Goal: Transaction & Acquisition: Purchase product/service

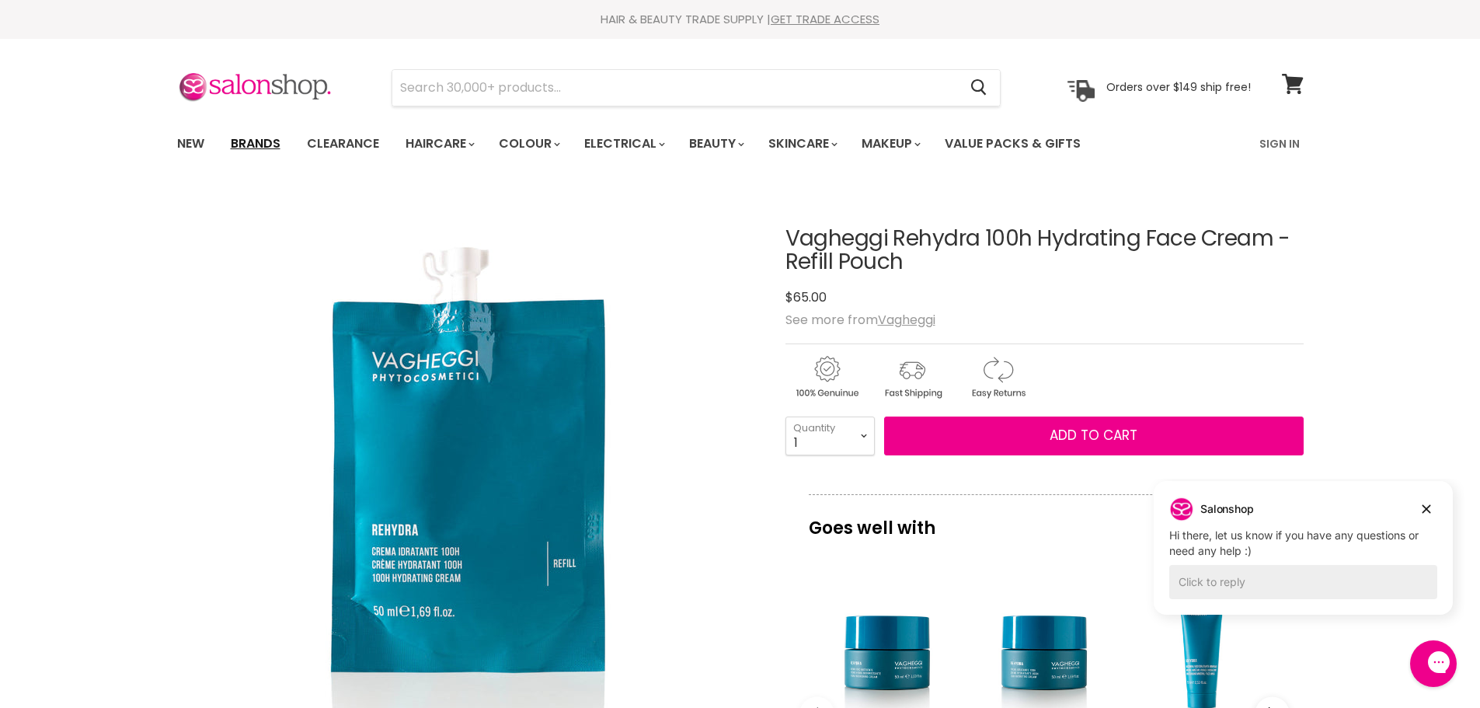
click at [267, 141] on link "Brands" at bounding box center [255, 143] width 73 height 33
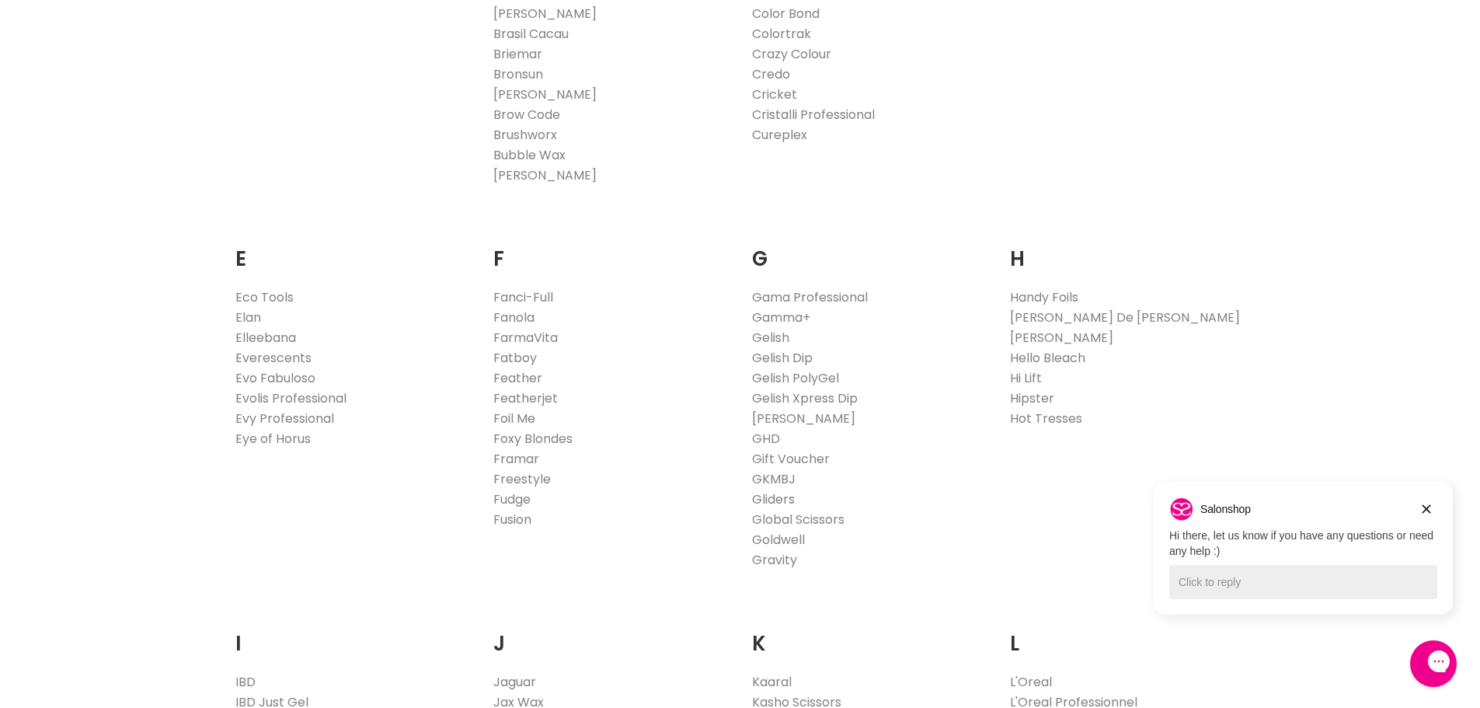
scroll to position [1088, 0]
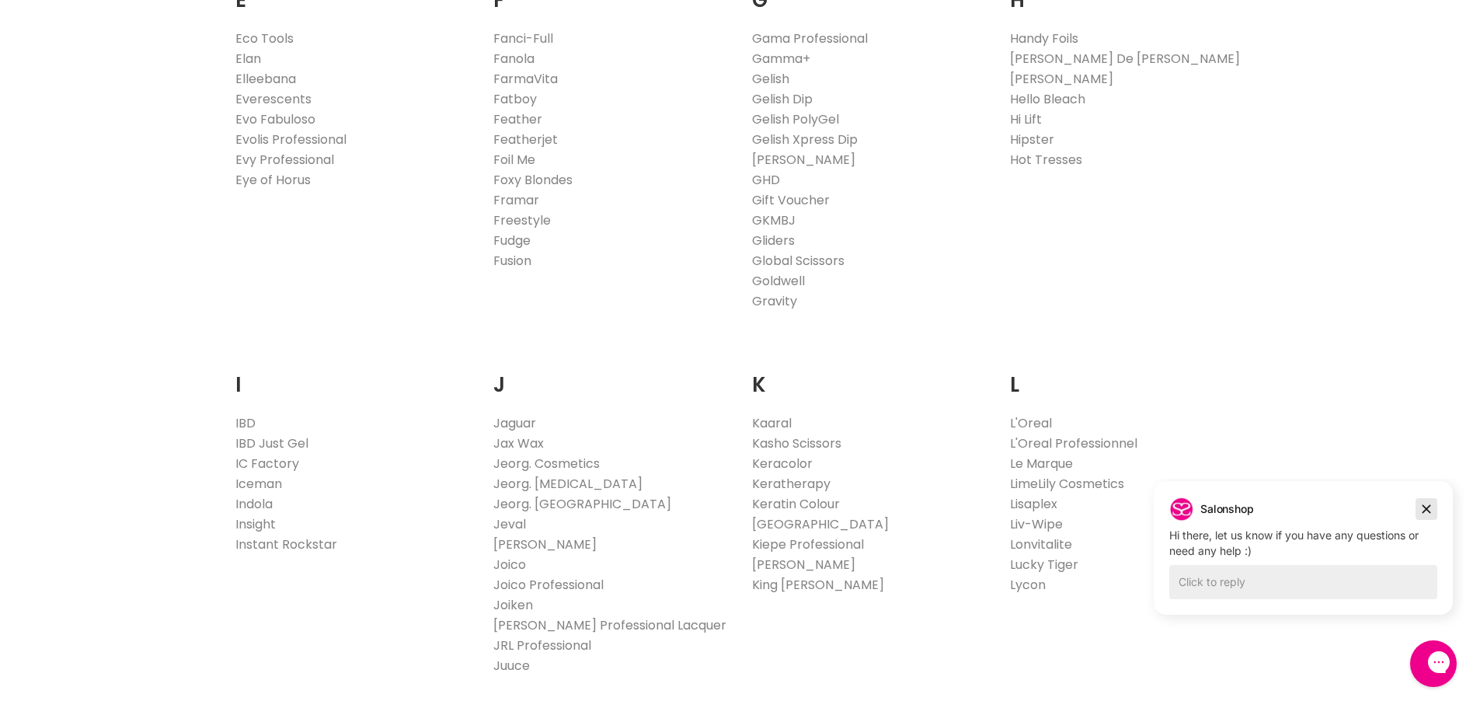
click at [1425, 513] on icon "Dismiss campaign" at bounding box center [1426, 508] width 16 height 19
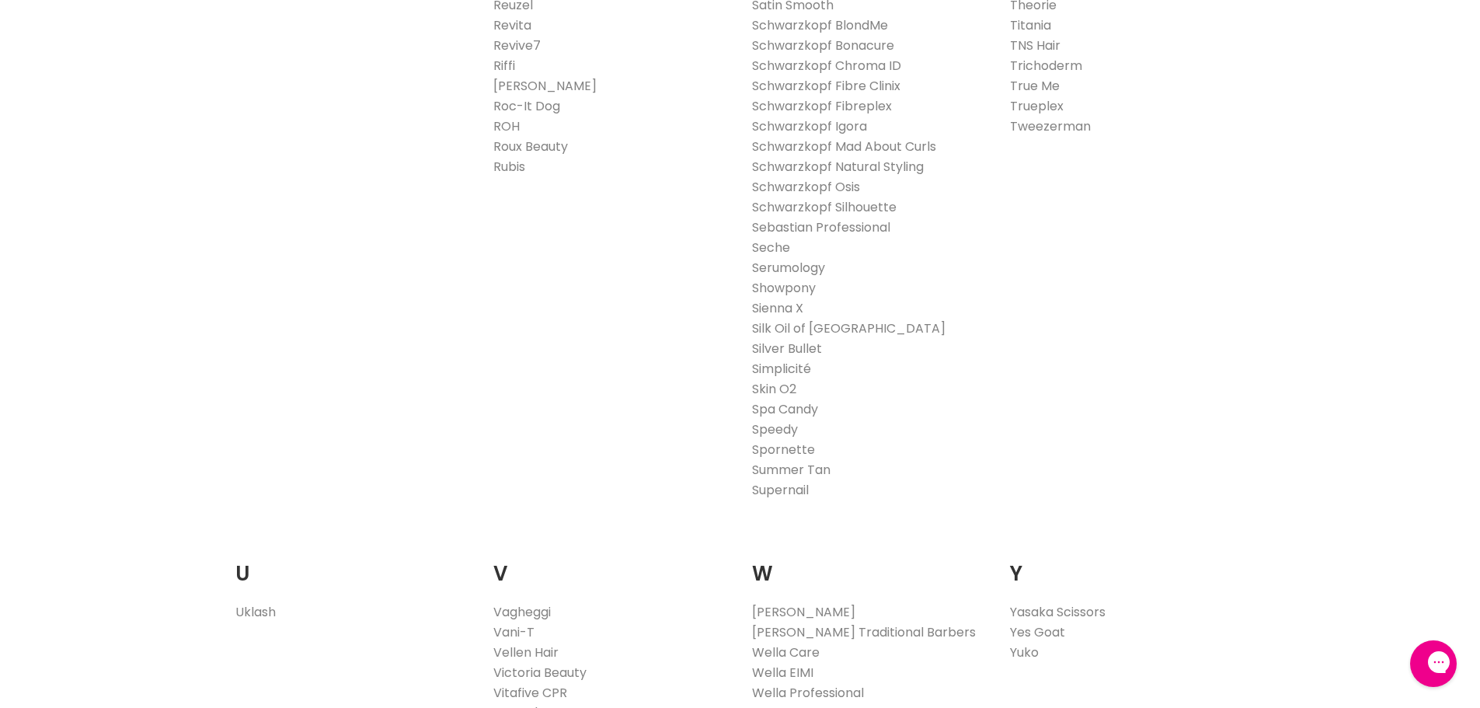
scroll to position [2874, 0]
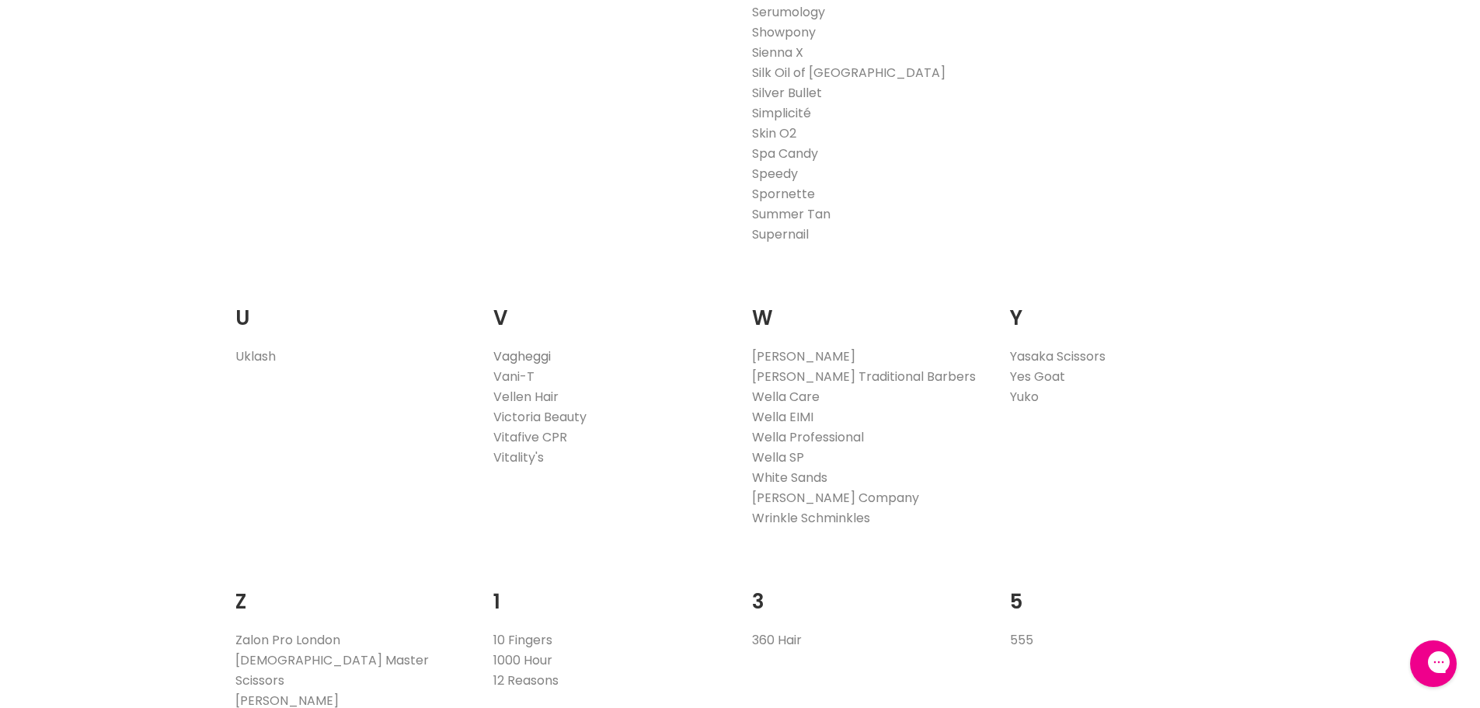
click at [520, 359] on link "Vagheggi" at bounding box center [521, 356] width 57 height 18
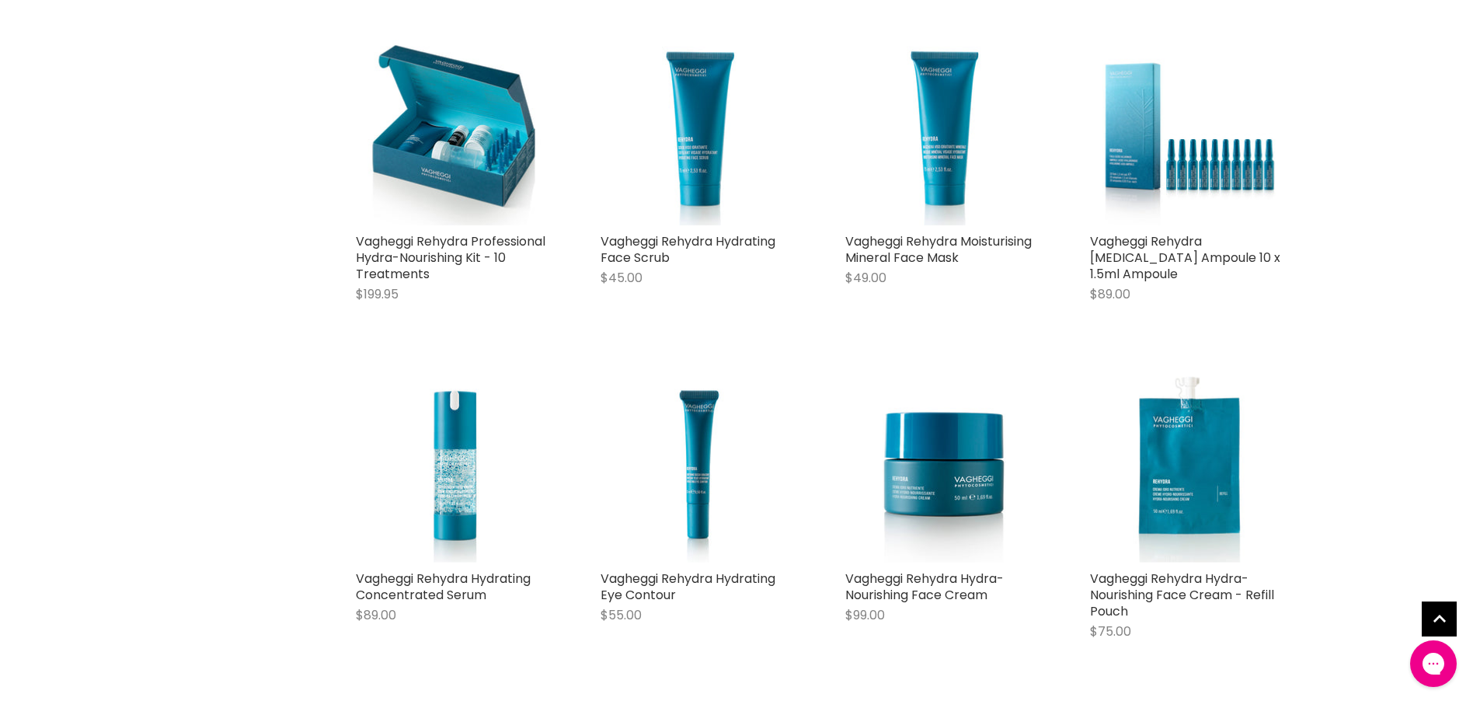
scroll to position [2873, 0]
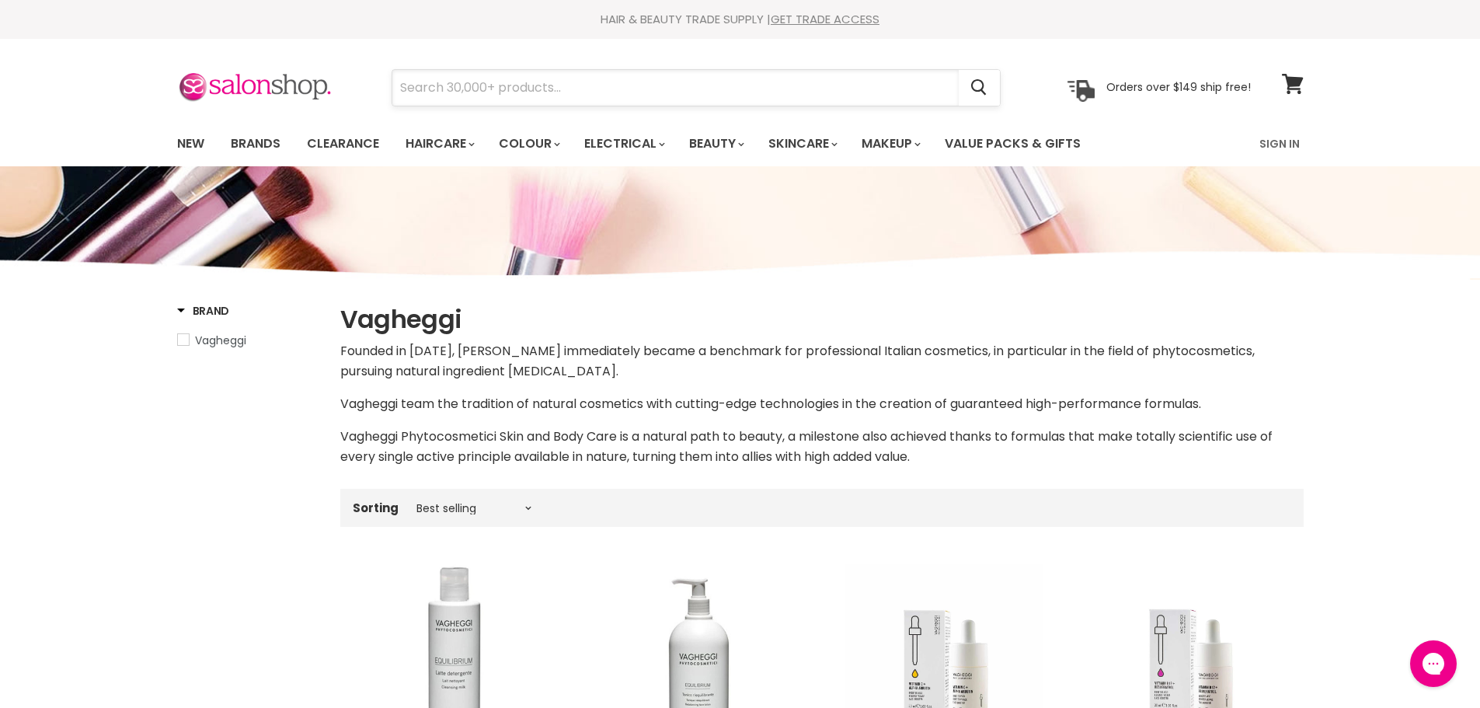
click at [517, 89] on input "Search" at bounding box center [675, 88] width 566 height 36
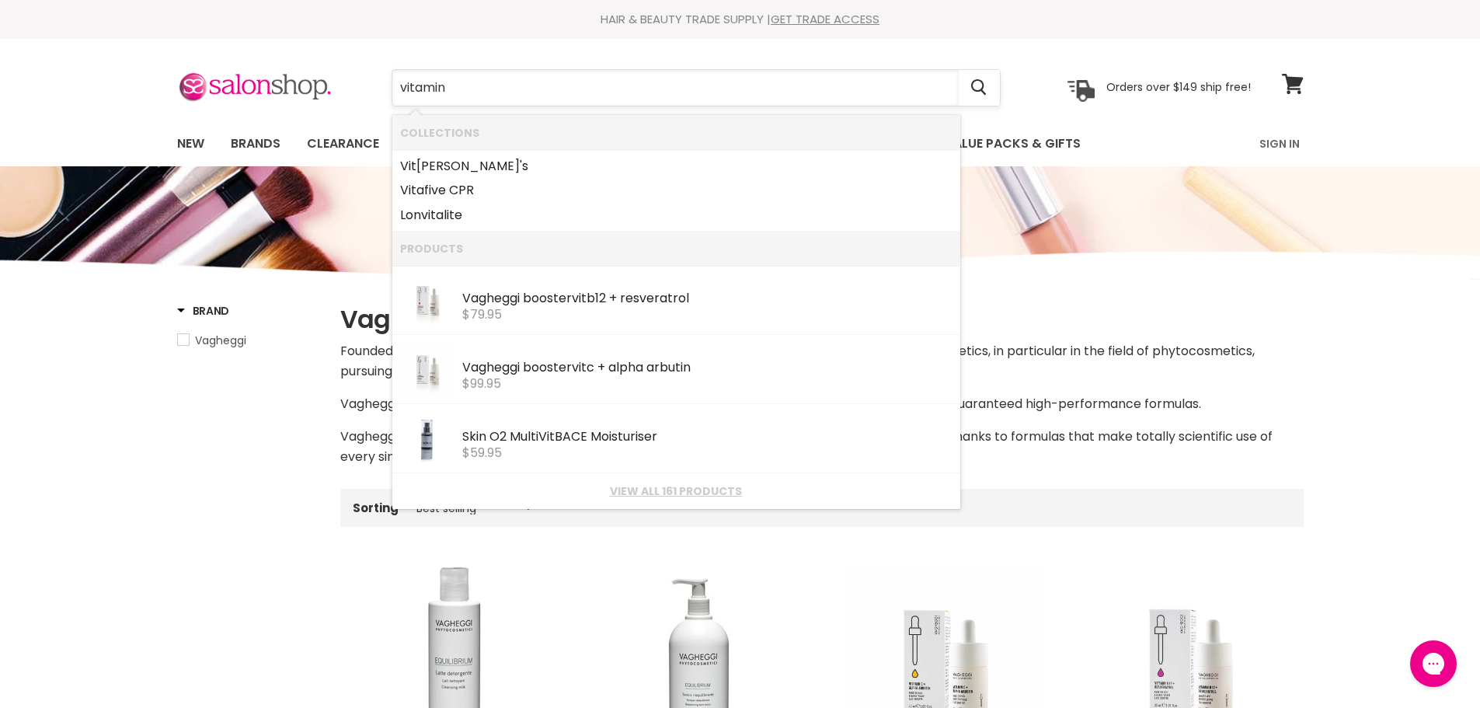
type input "vitamin c"
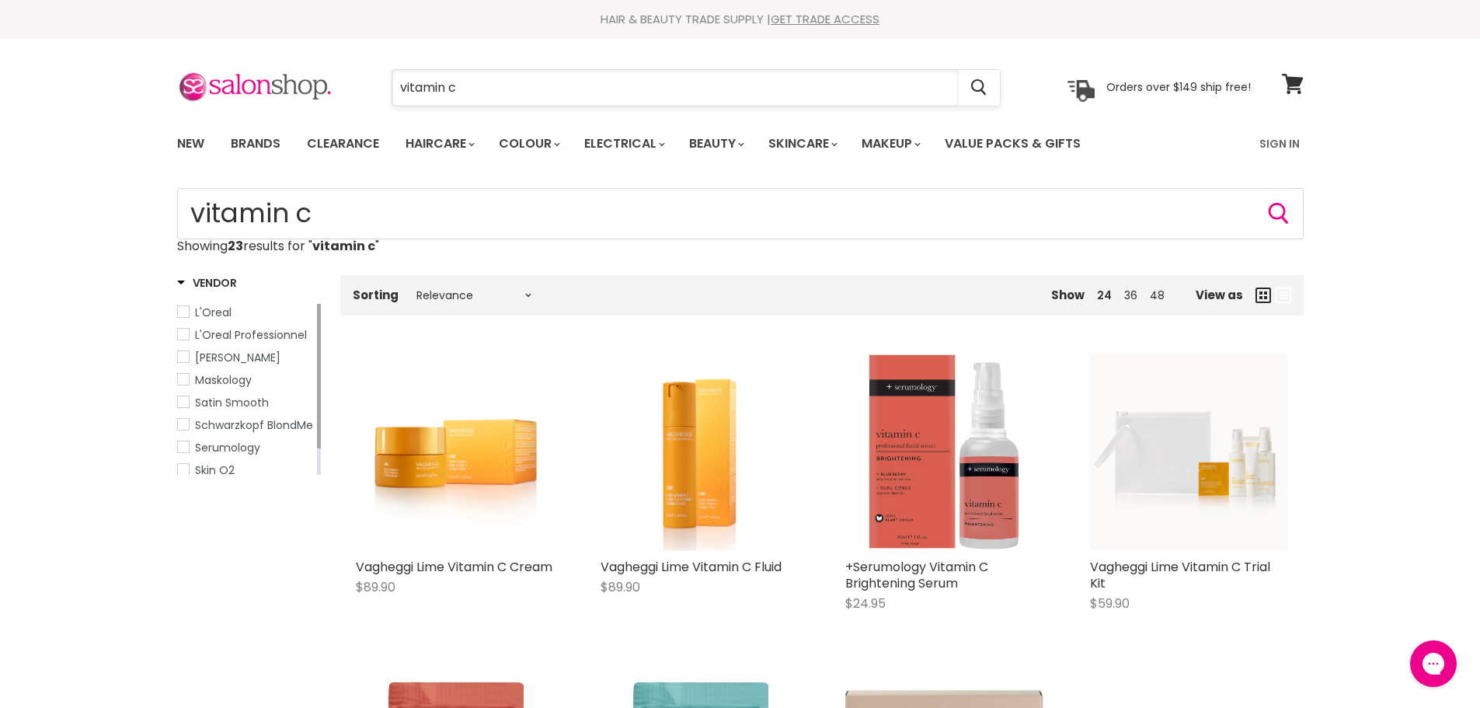
click at [471, 89] on input "vitamin c" at bounding box center [675, 88] width 566 height 36
type input "vitamin b"
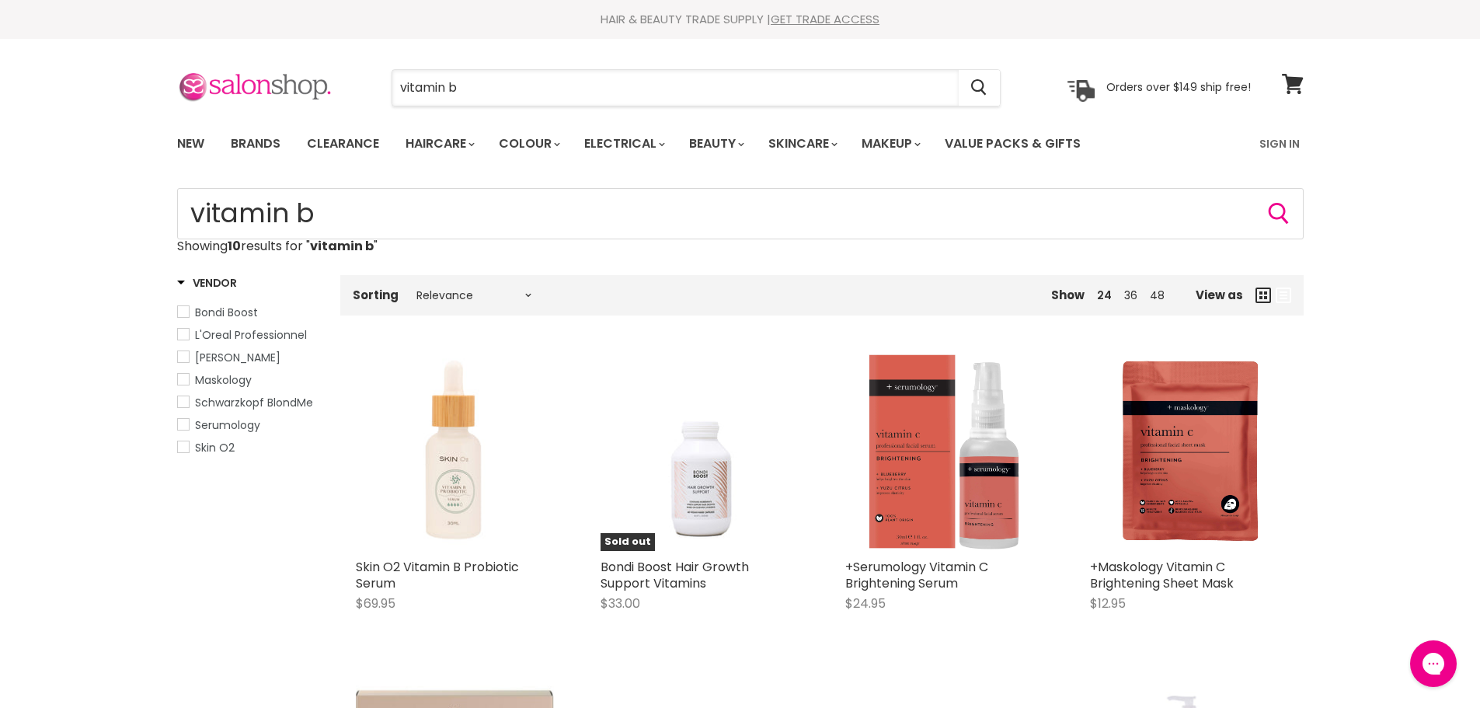
drag, startPoint x: 479, startPoint y: 82, endPoint x: 322, endPoint y: 80, distance: 156.1
click at [322, 80] on div "vitamin b Cancel Orders over $149 ship free!" at bounding box center [714, 88] width 1074 height 36
type input "hyulauric"
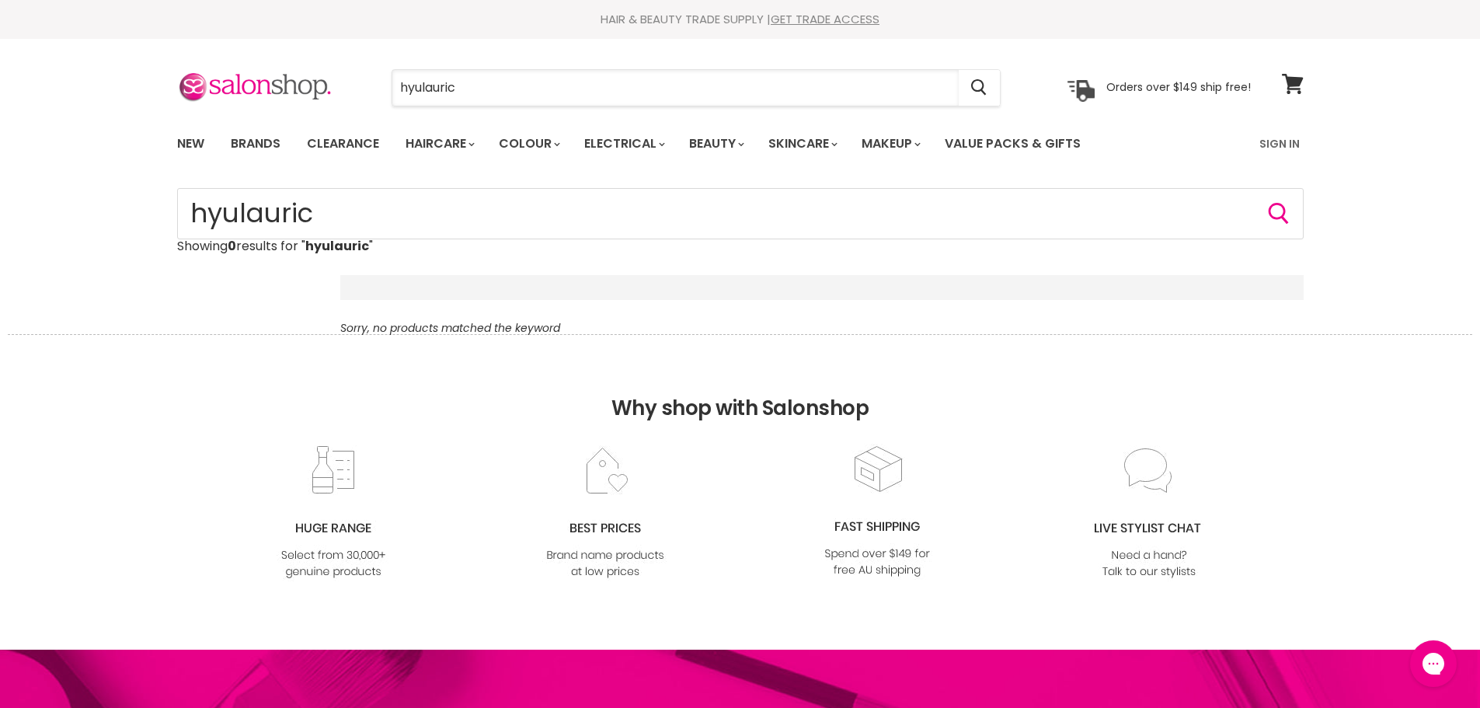
drag, startPoint x: 0, startPoint y: 0, endPoint x: 372, endPoint y: 82, distance: 381.1
click at [372, 82] on div "hyulauric Cancel" at bounding box center [696, 88] width 688 height 36
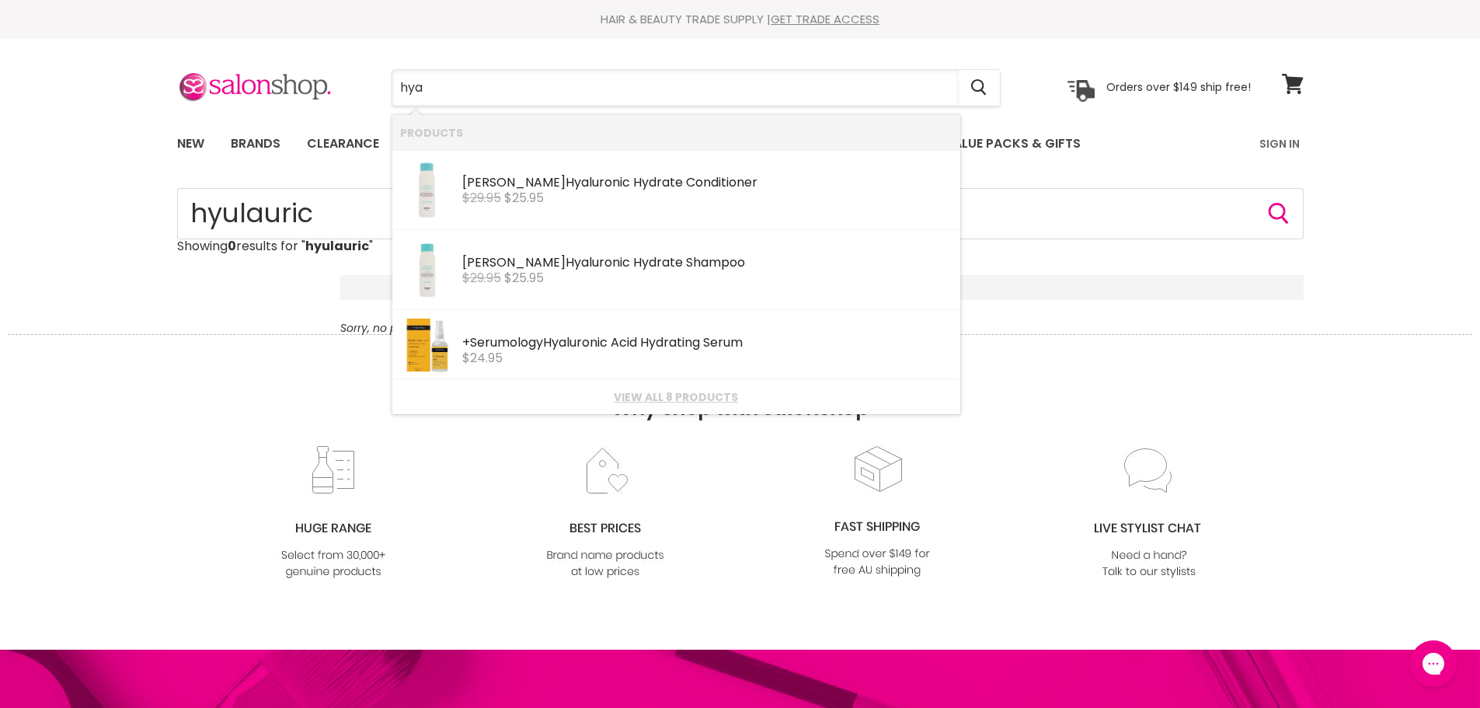
type input "hya"
click at [1216, 383] on h2 "Why shop with Salonshop" at bounding box center [740, 389] width 1464 height 110
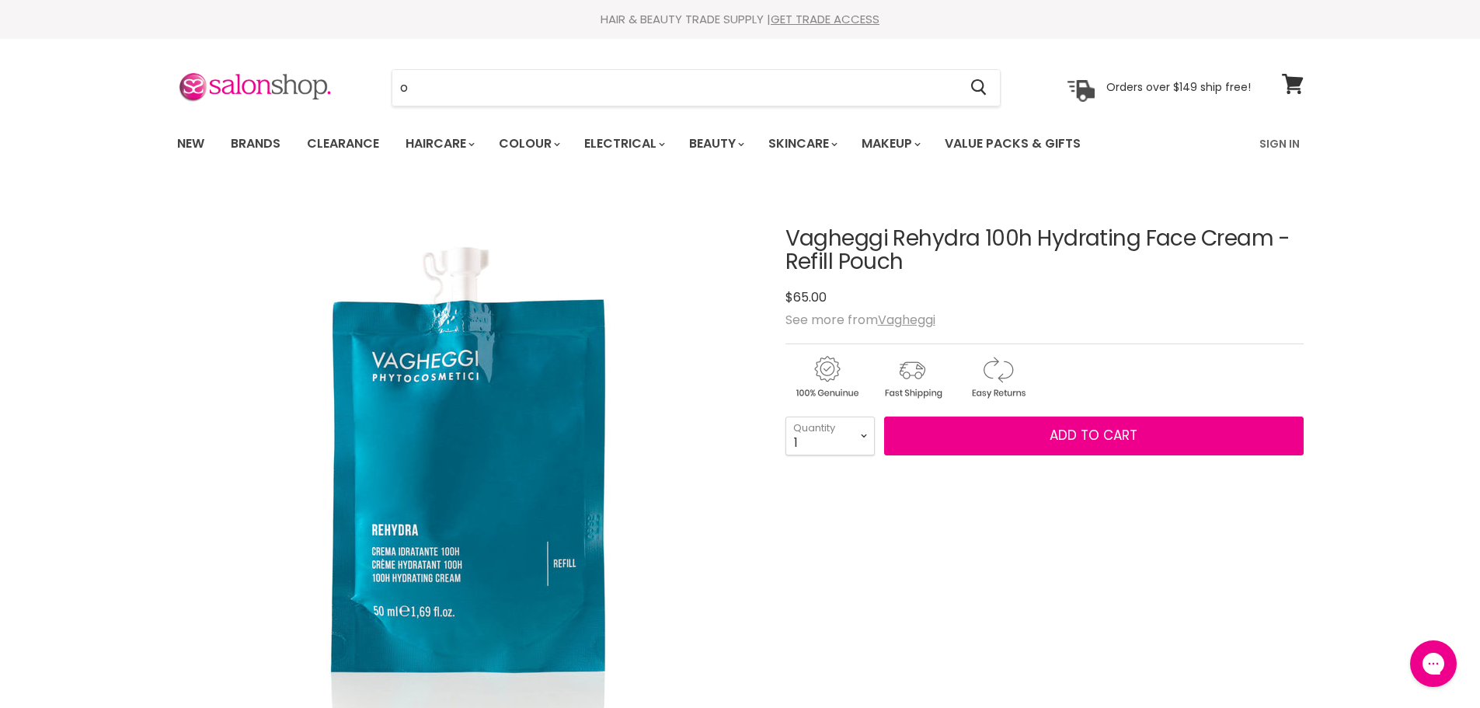
type input "ol"
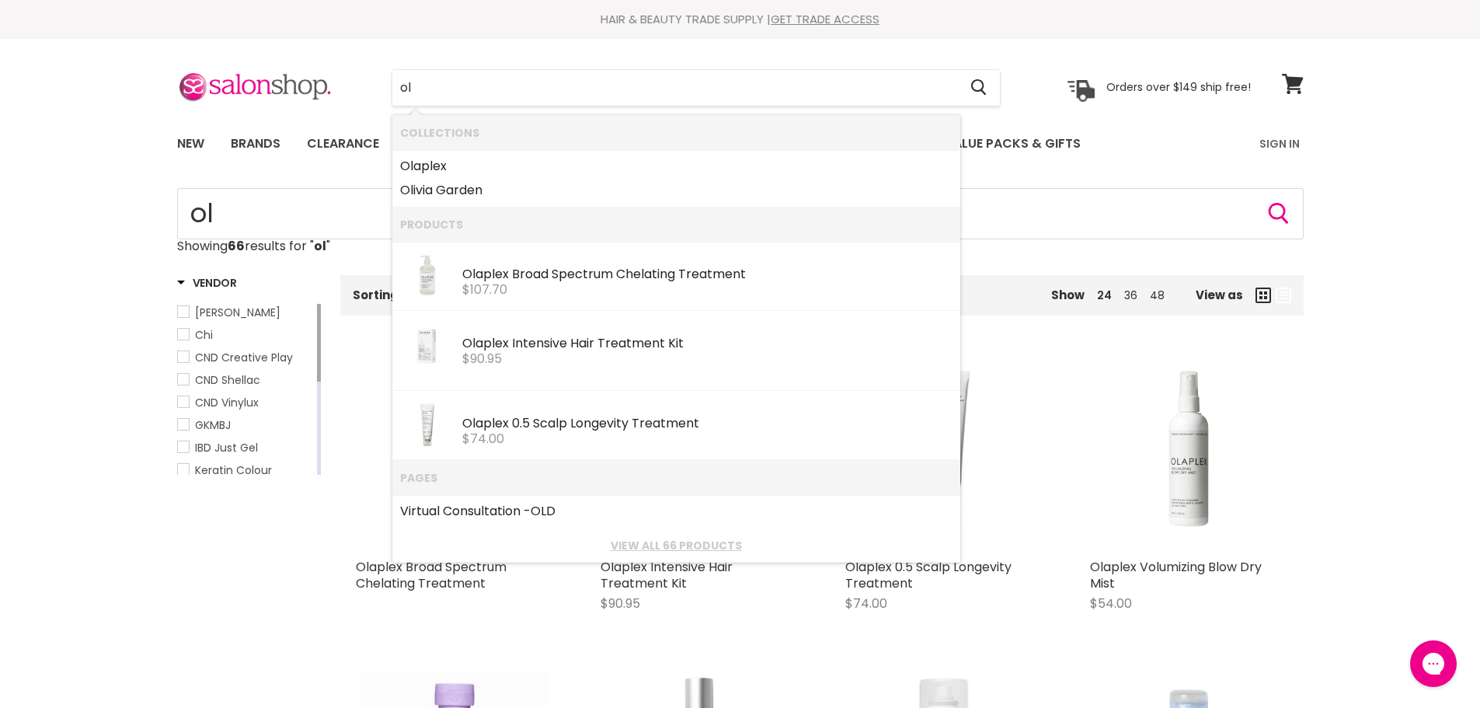
type input "o"
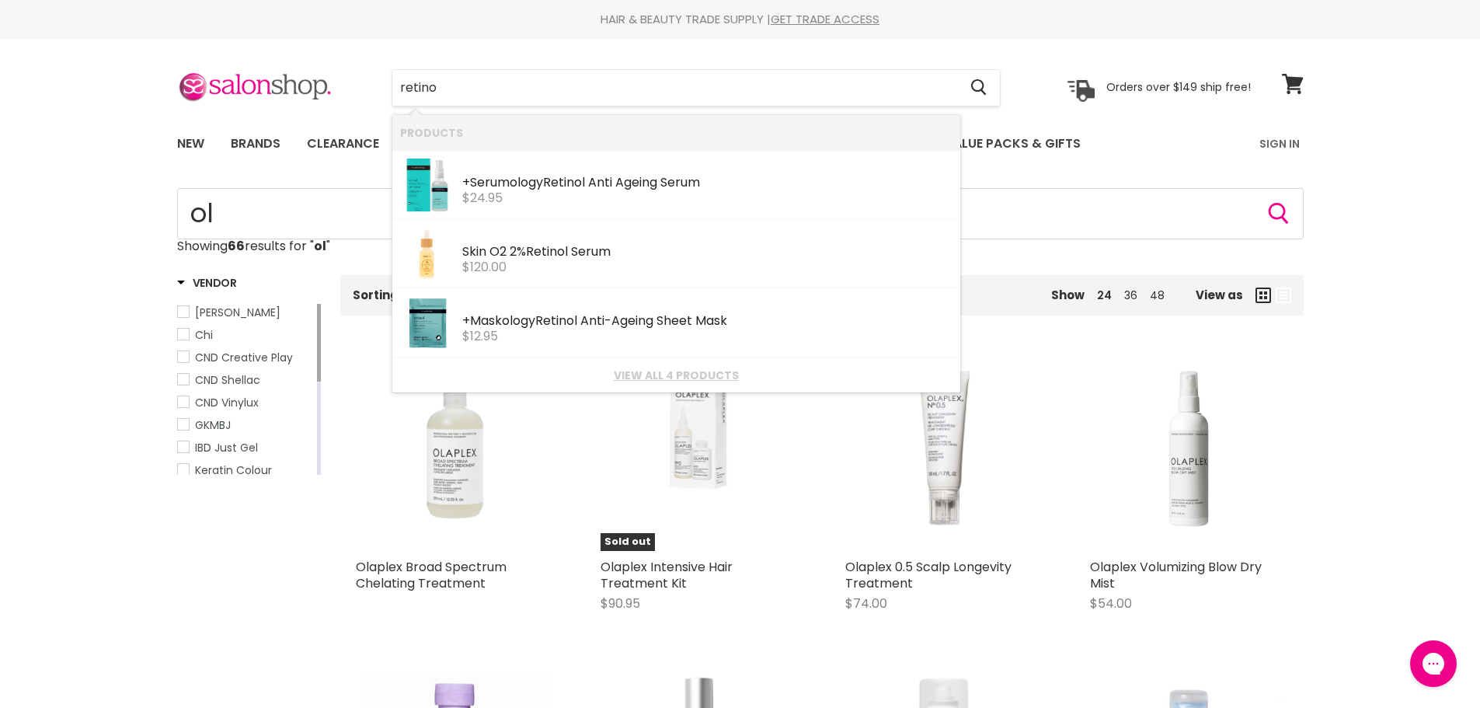
type input "[MEDICAL_DATA]"
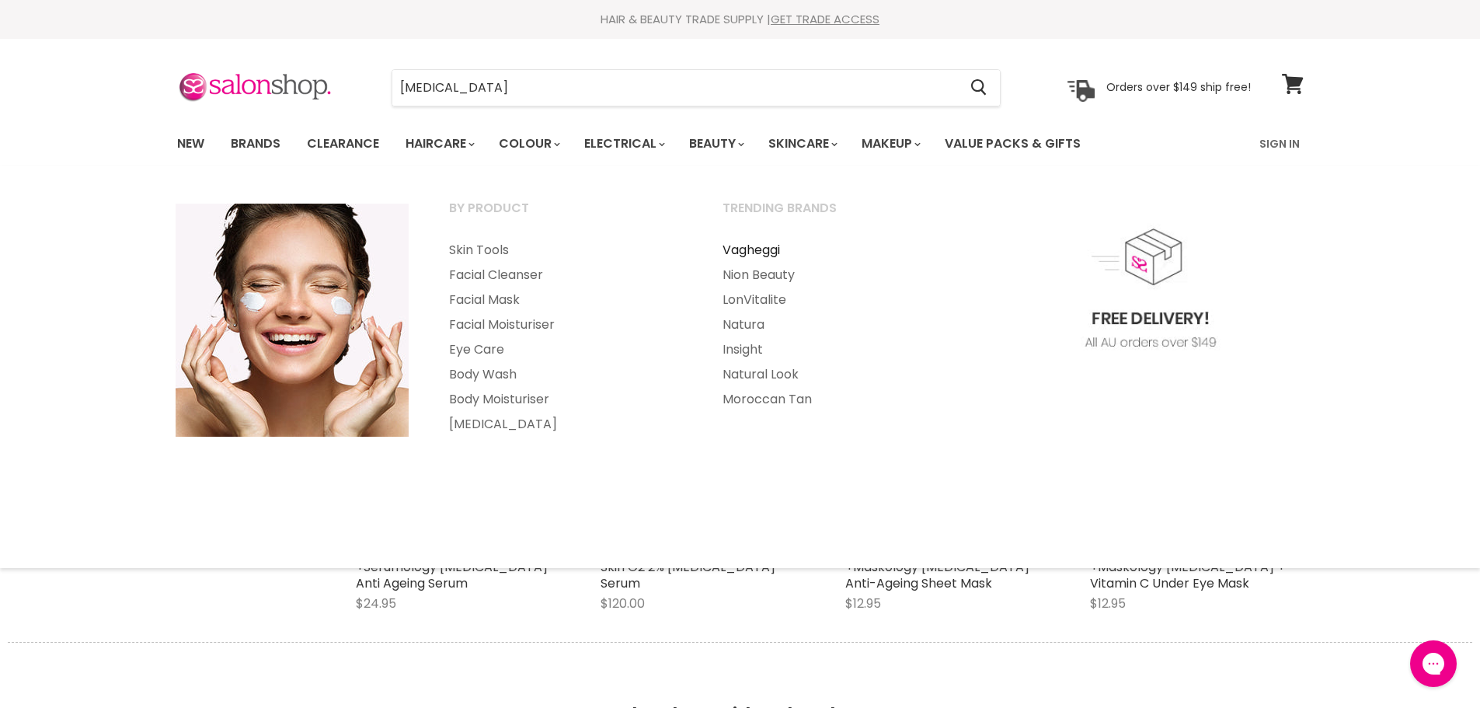
click at [772, 252] on link "Vagheggi" at bounding box center [838, 250] width 270 height 25
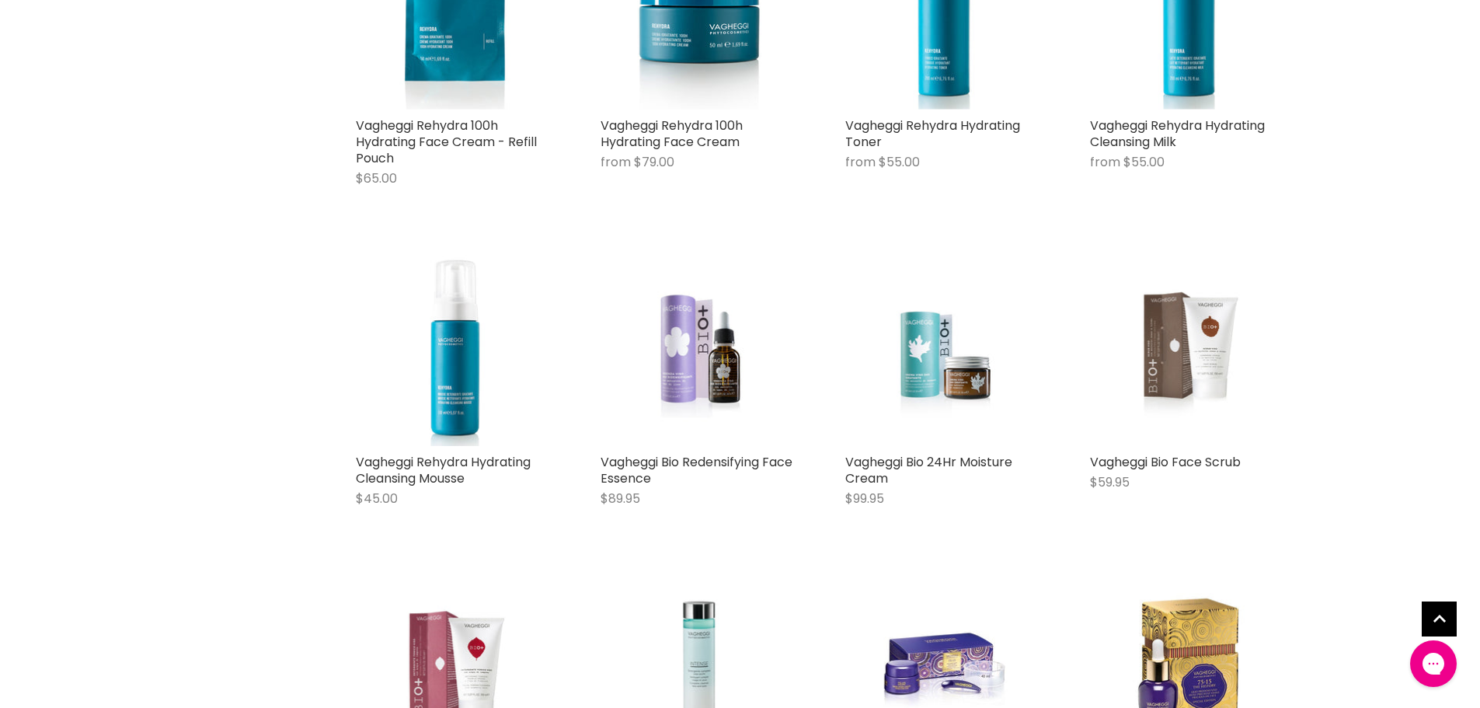
scroll to position [3729, 0]
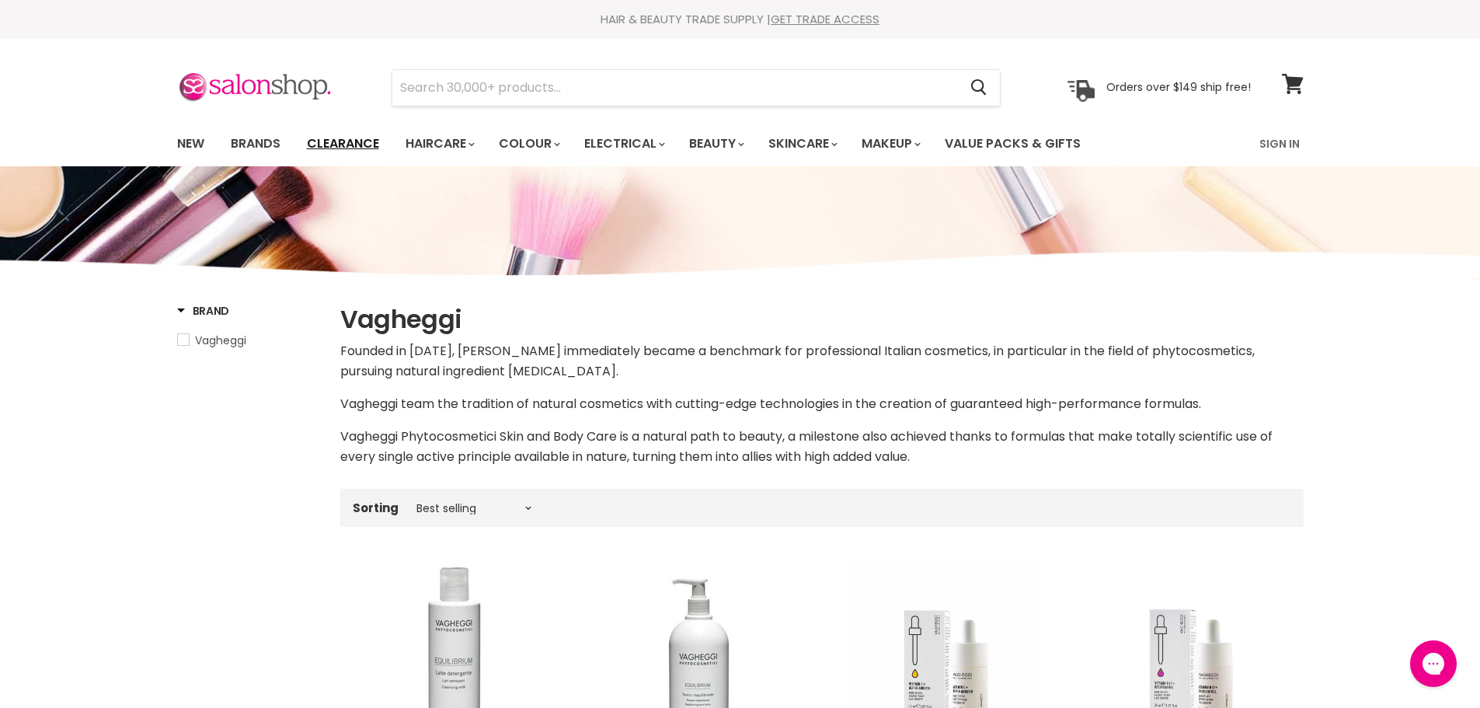
click at [351, 141] on link "Clearance" at bounding box center [343, 143] width 96 height 33
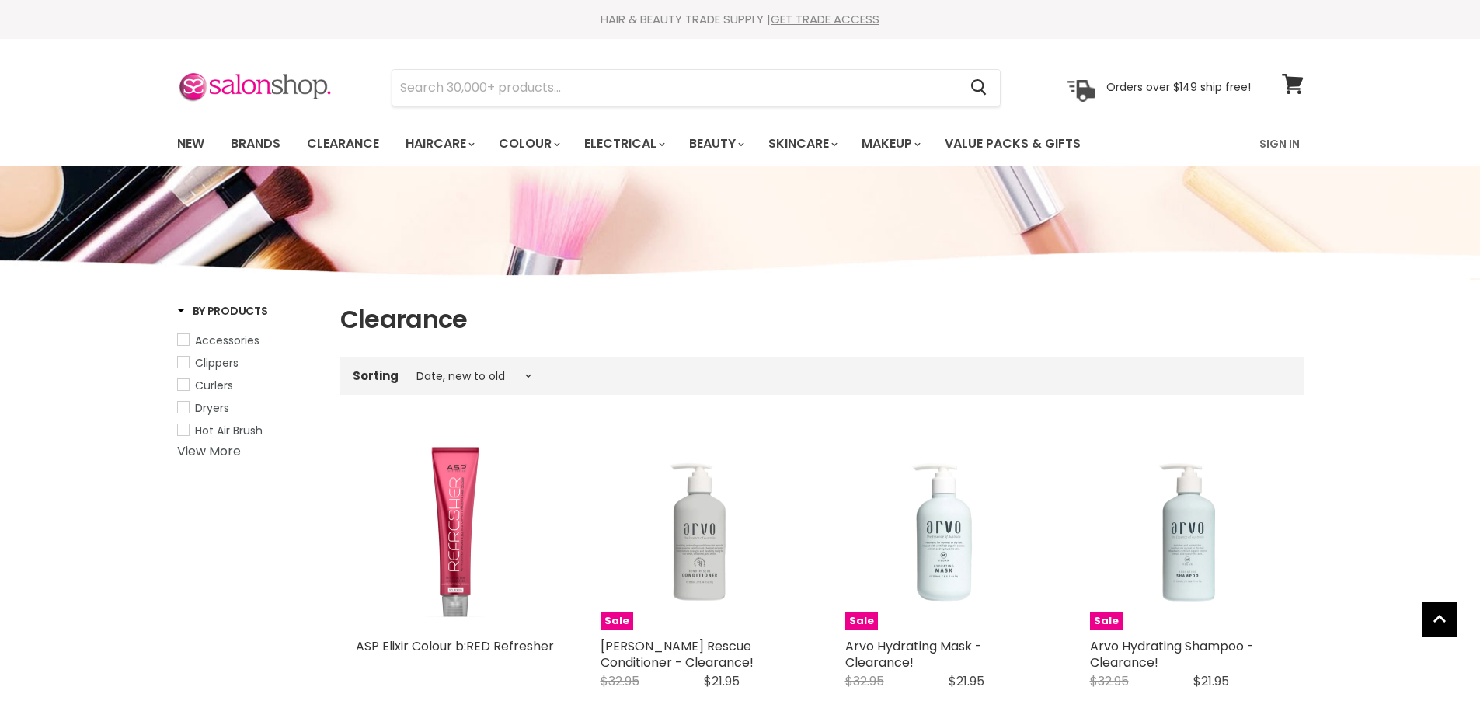
select select "created-descending"
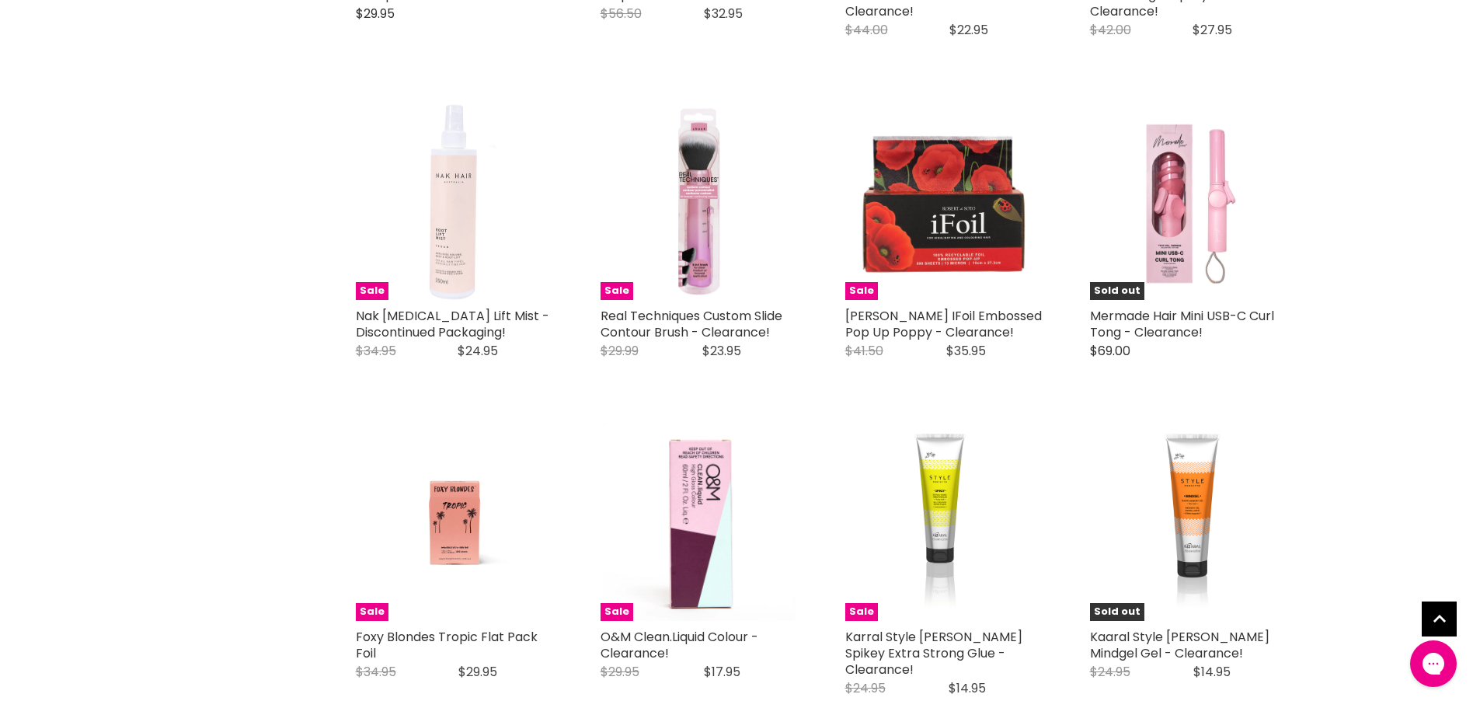
scroll to position [3573, 0]
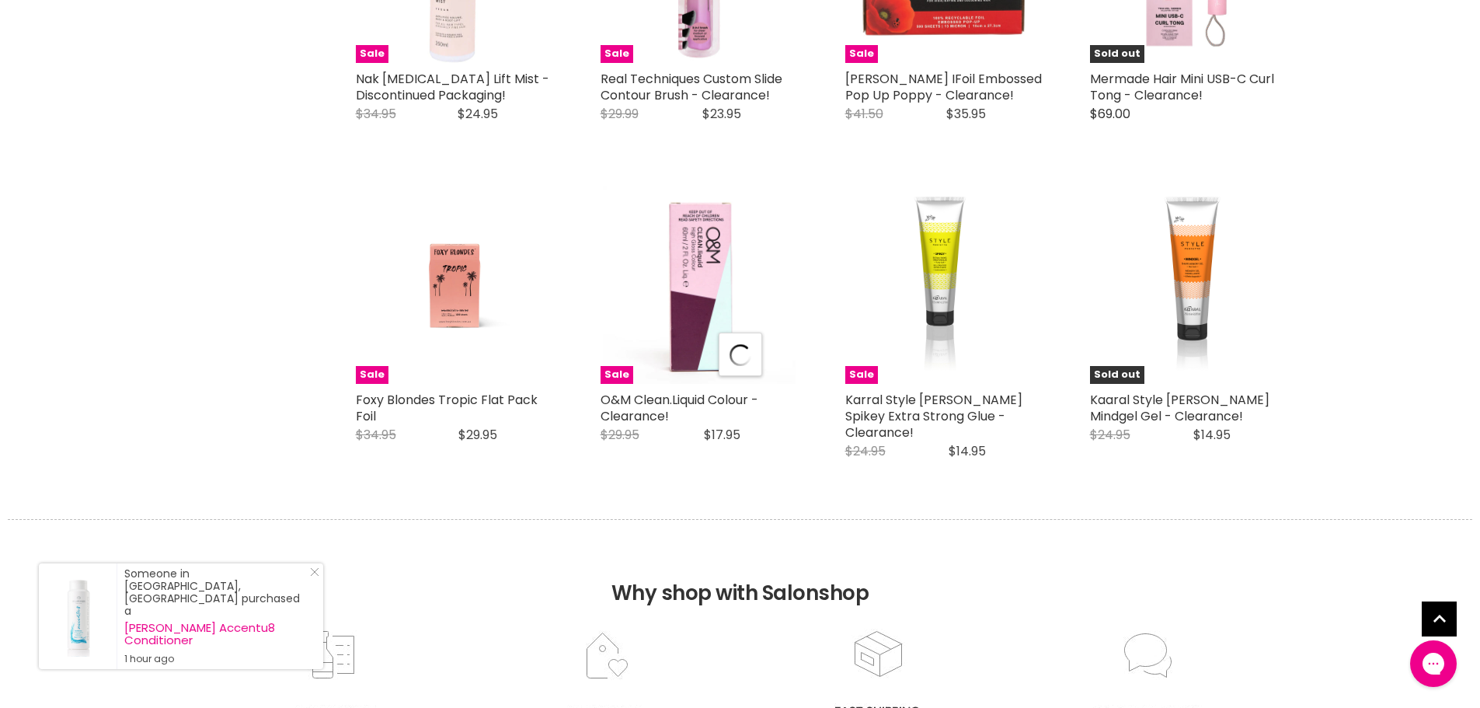
select select "created-descending"
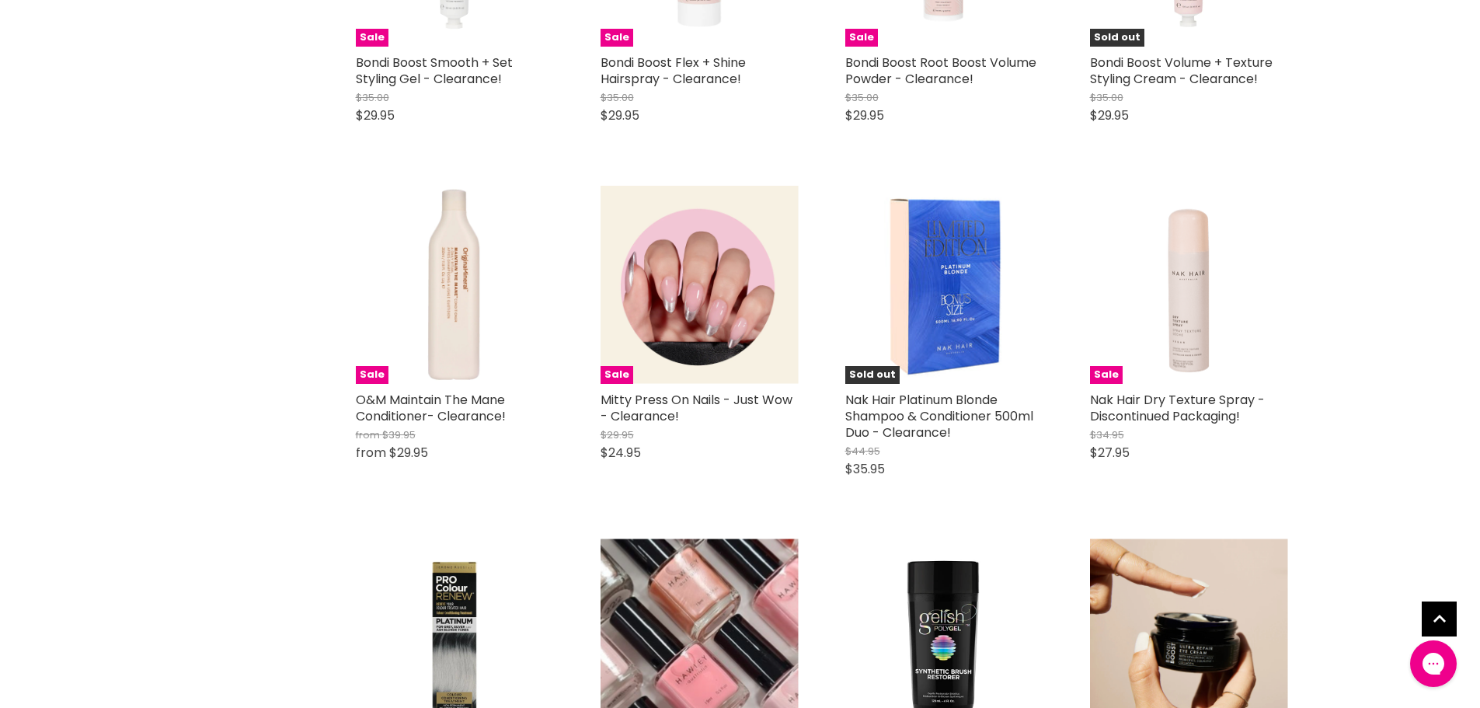
scroll to position [6447, 0]
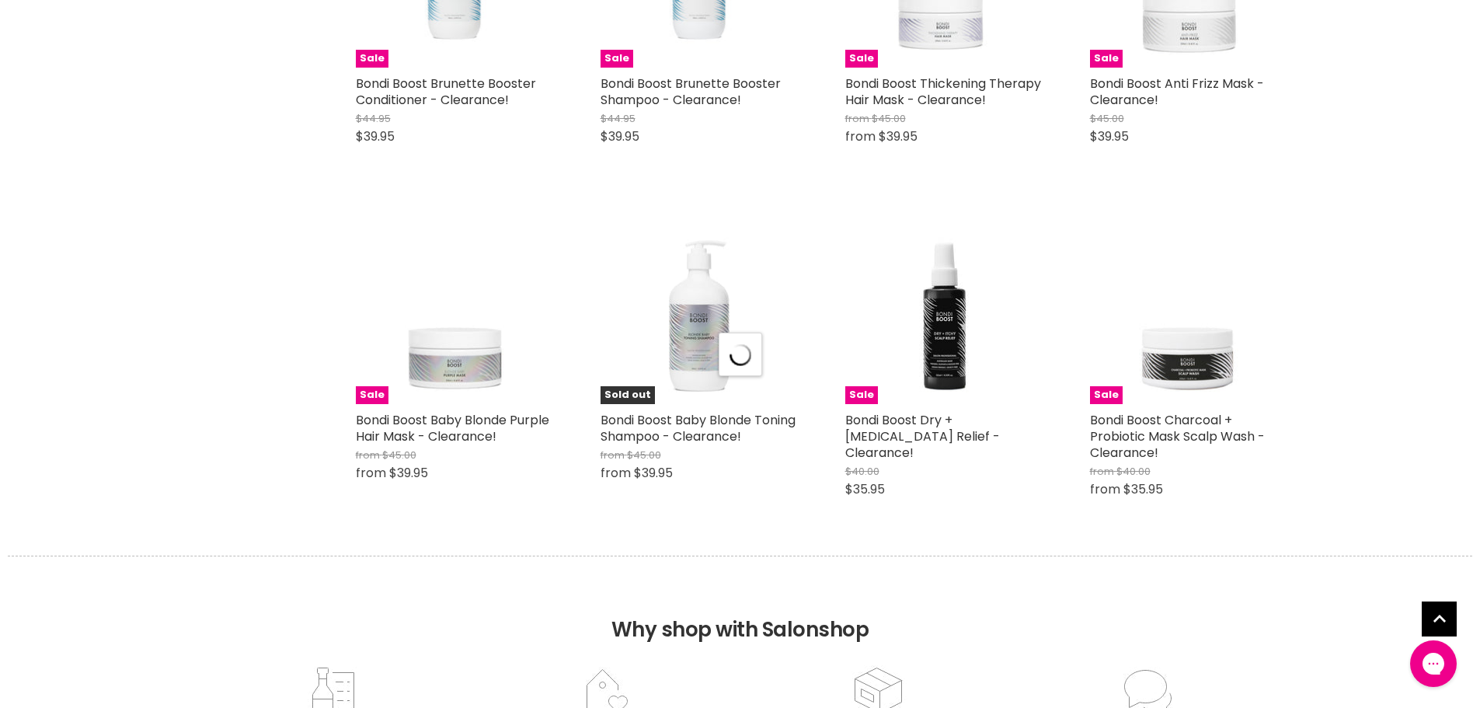
select select "created-descending"
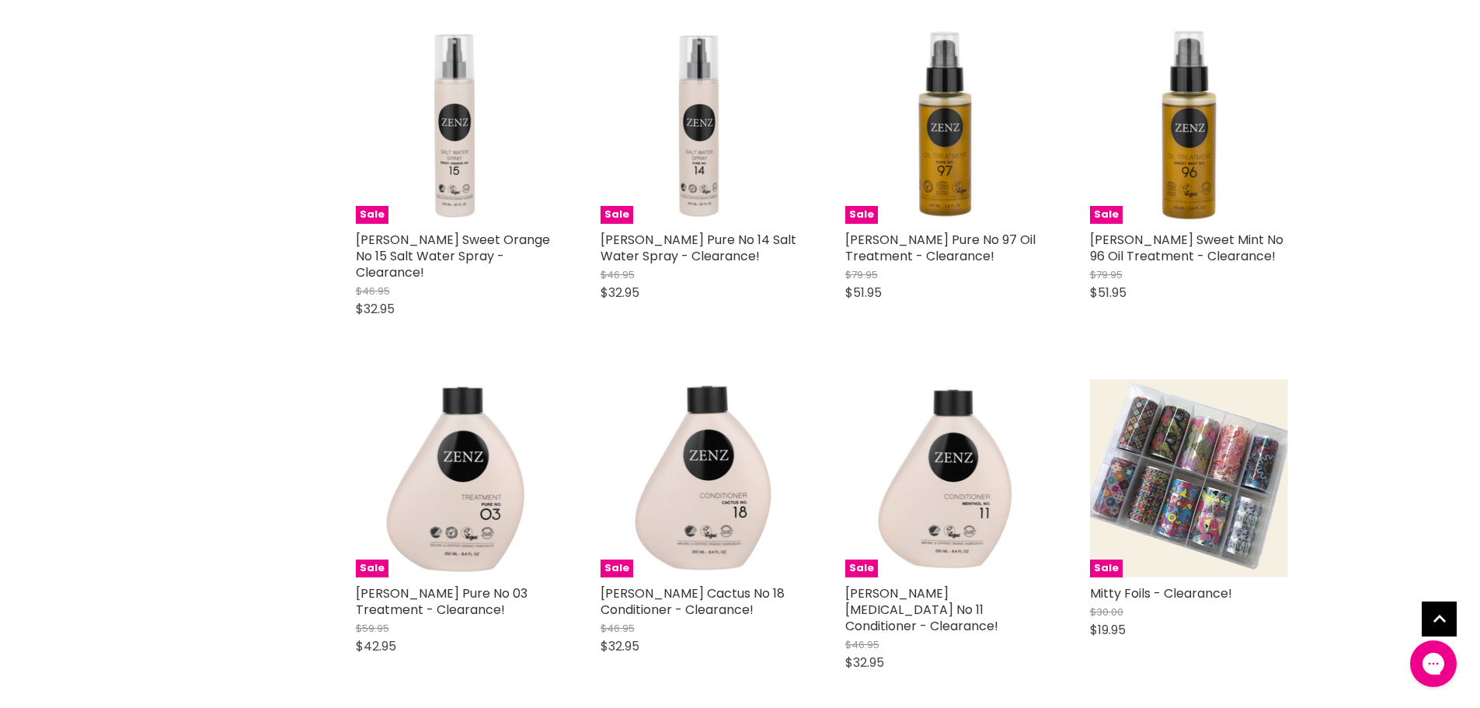
scroll to position [11652, 0]
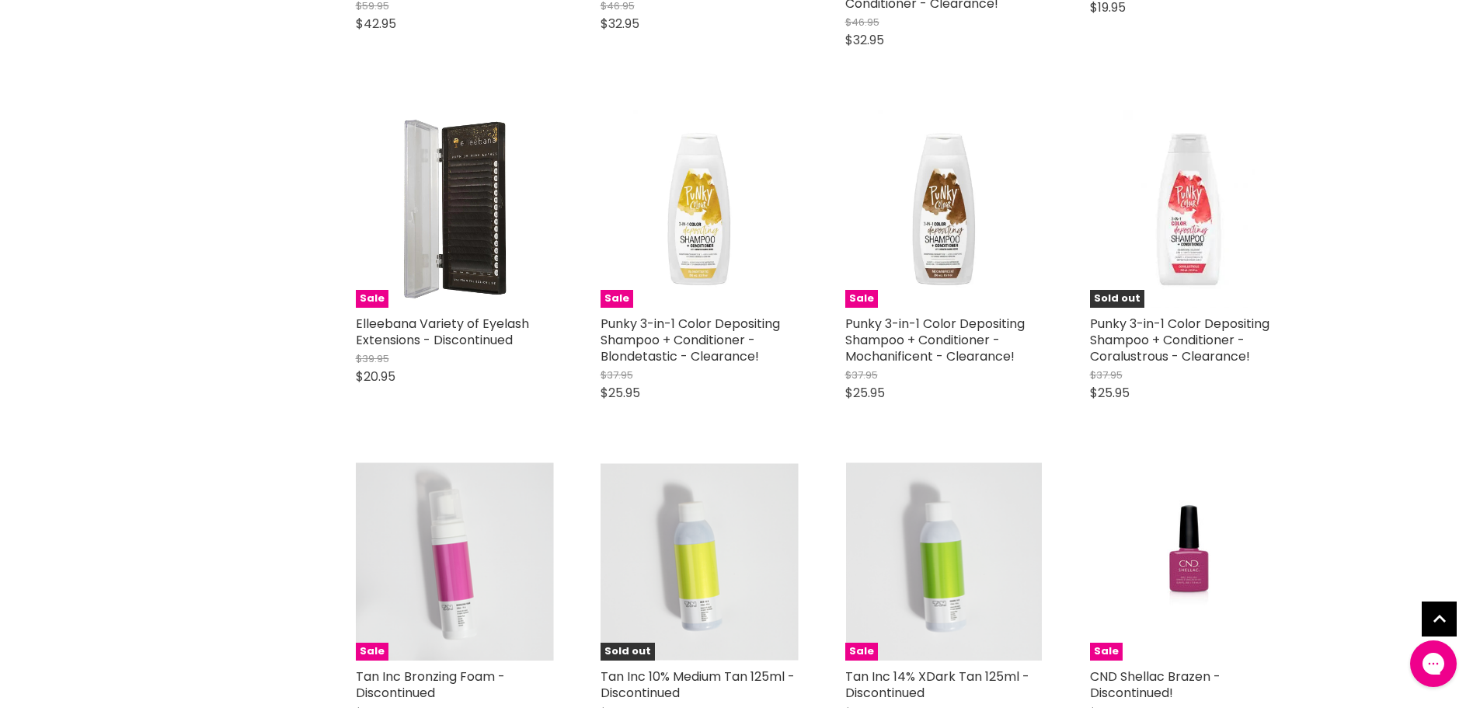
scroll to position [12040, 0]
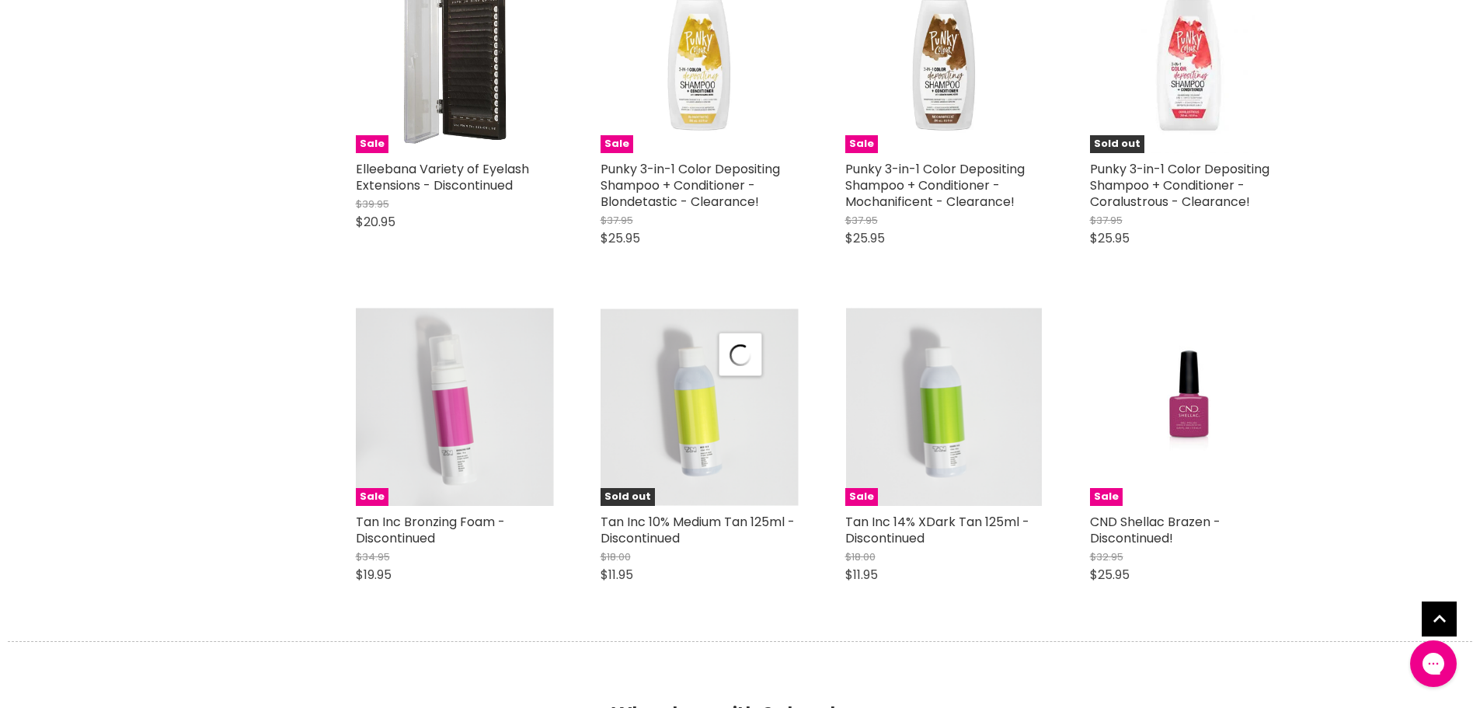
select select "created-descending"
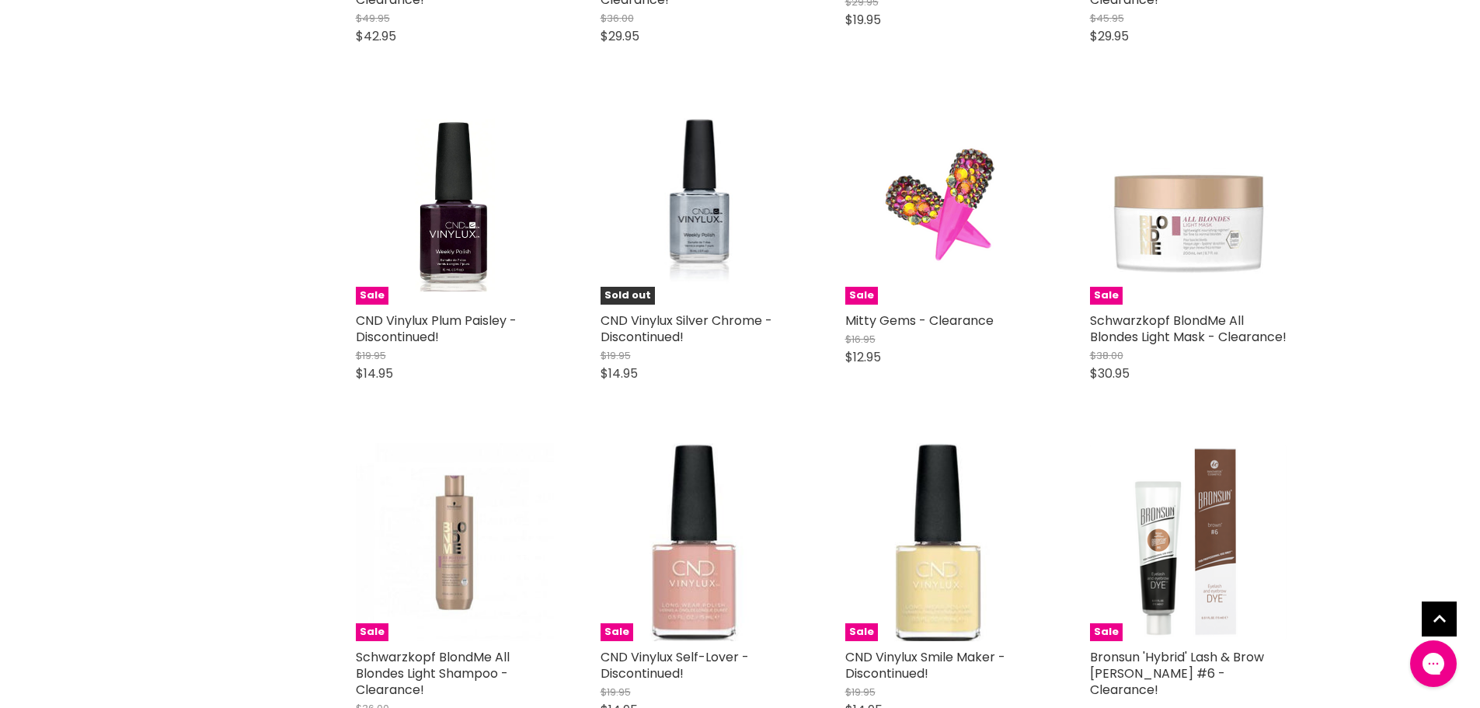
scroll to position [15847, 0]
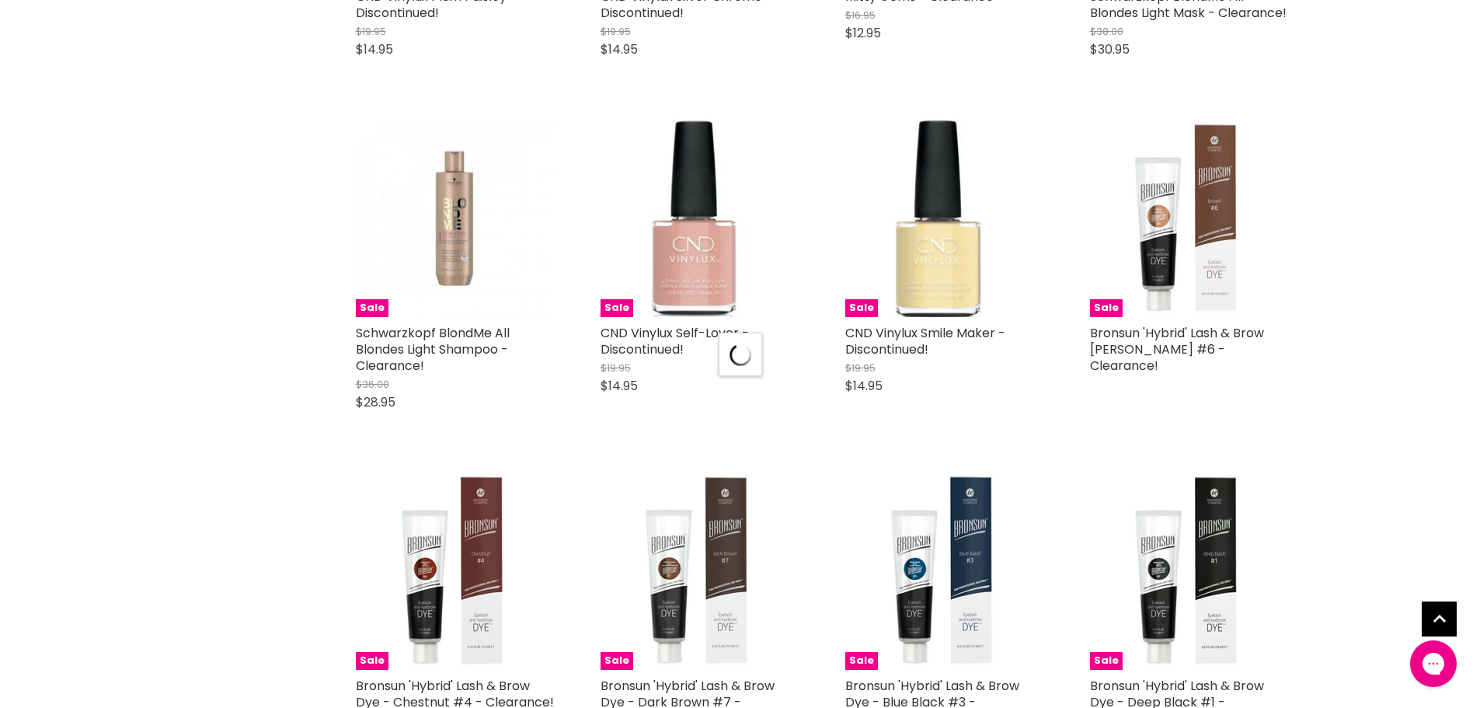
scroll to position [16313, 0]
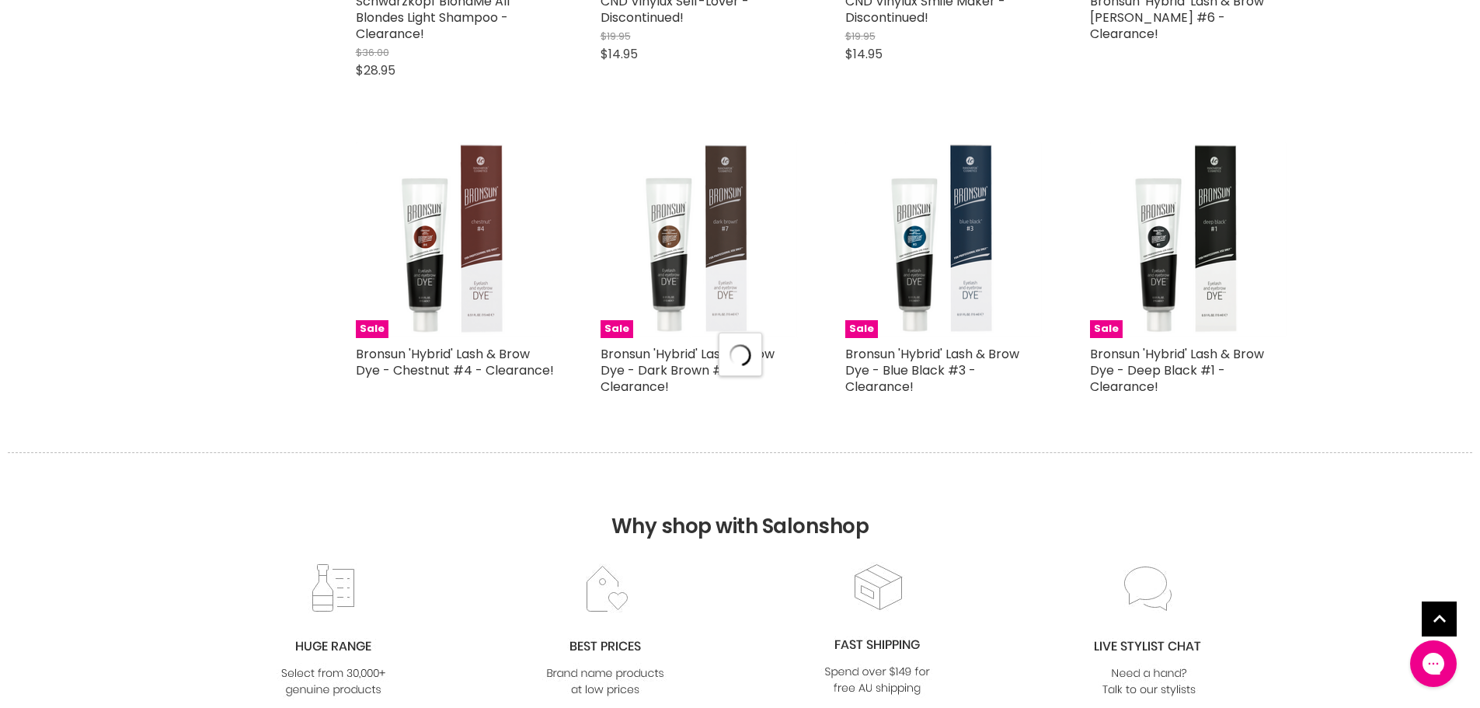
select select "created-descending"
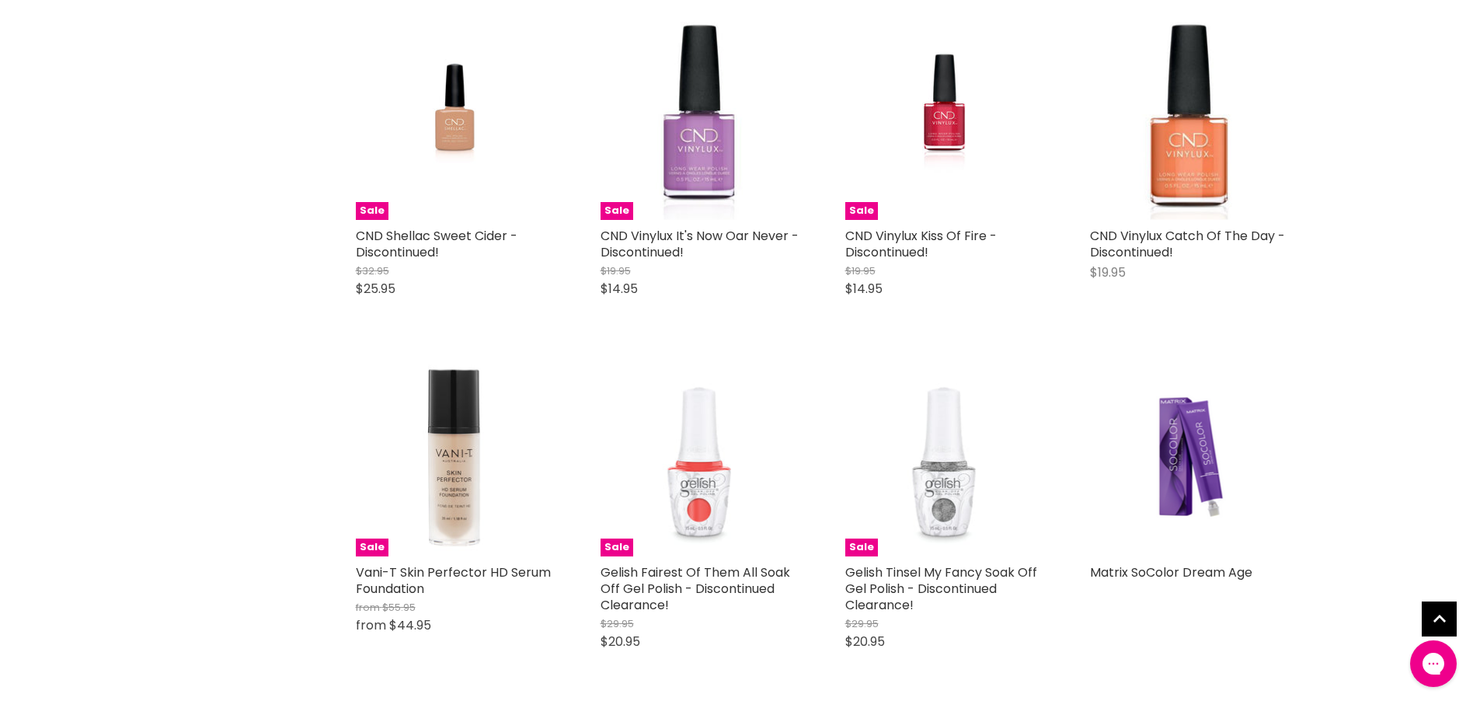
scroll to position [19886, 0]
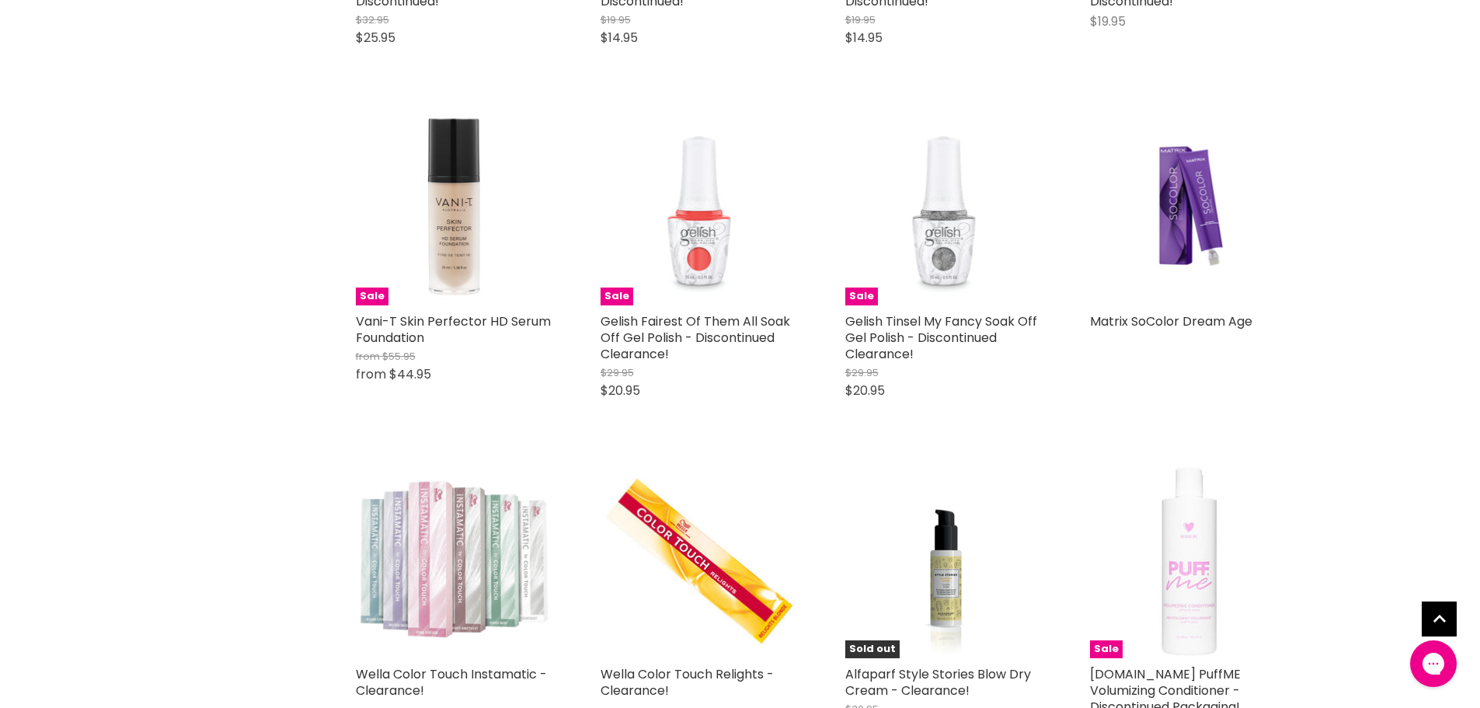
scroll to position [20352, 0]
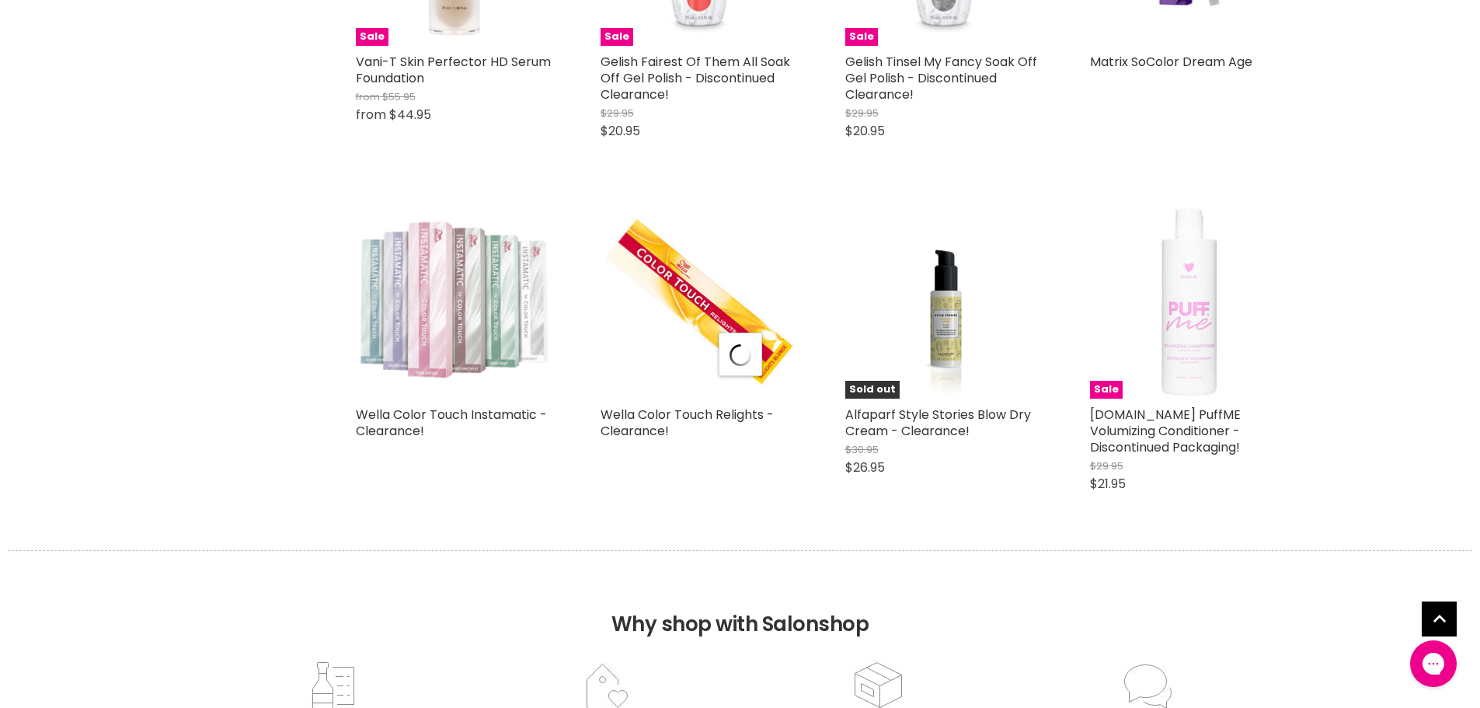
select select "created-descending"
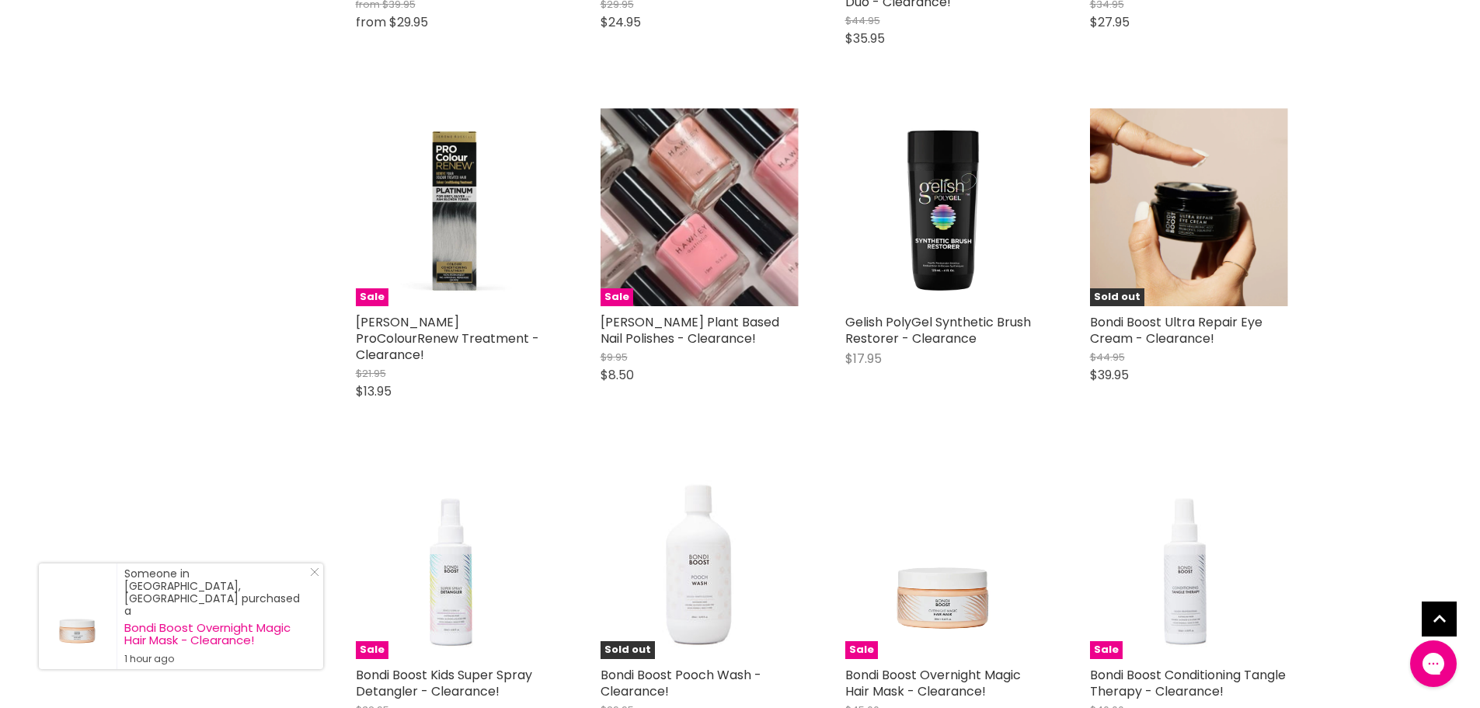
scroll to position [0, 0]
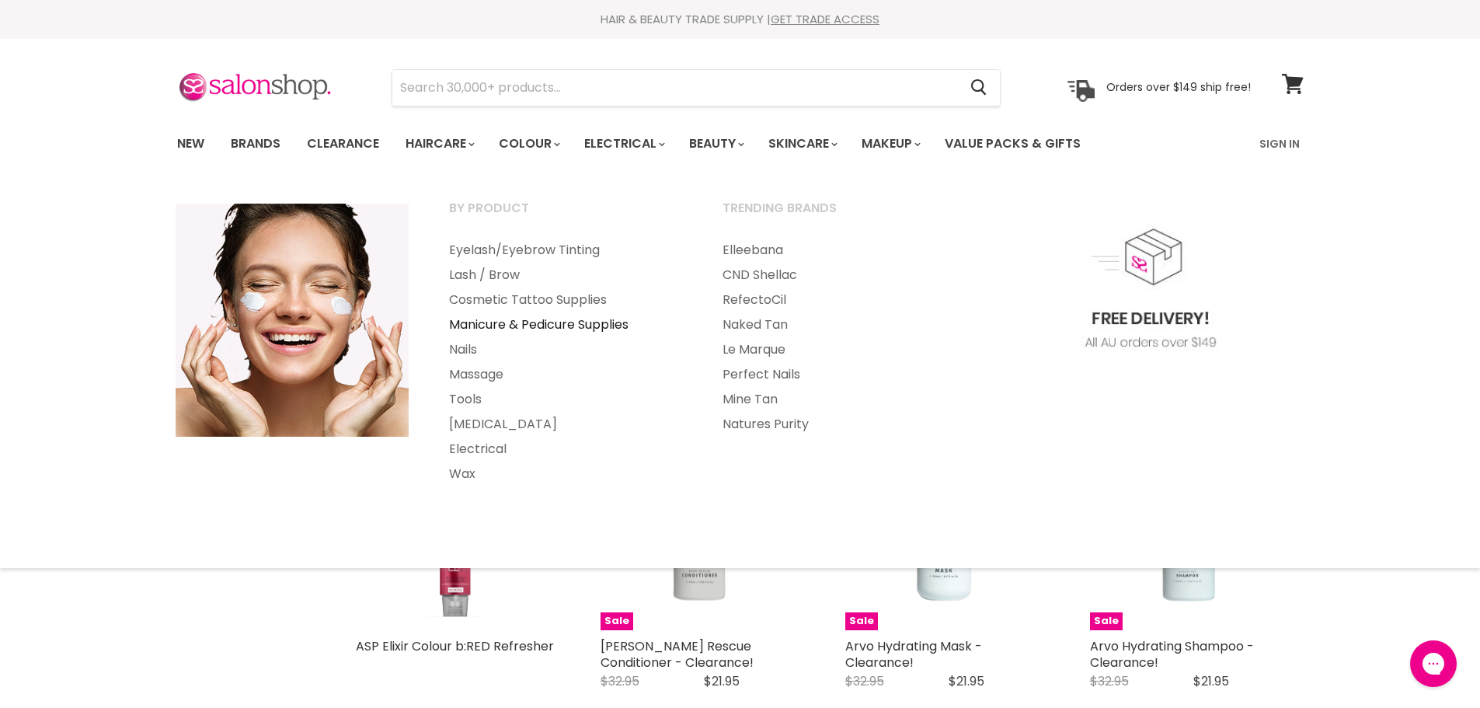
click at [590, 324] on link "Manicure & Pedicure Supplies" at bounding box center [565, 324] width 270 height 25
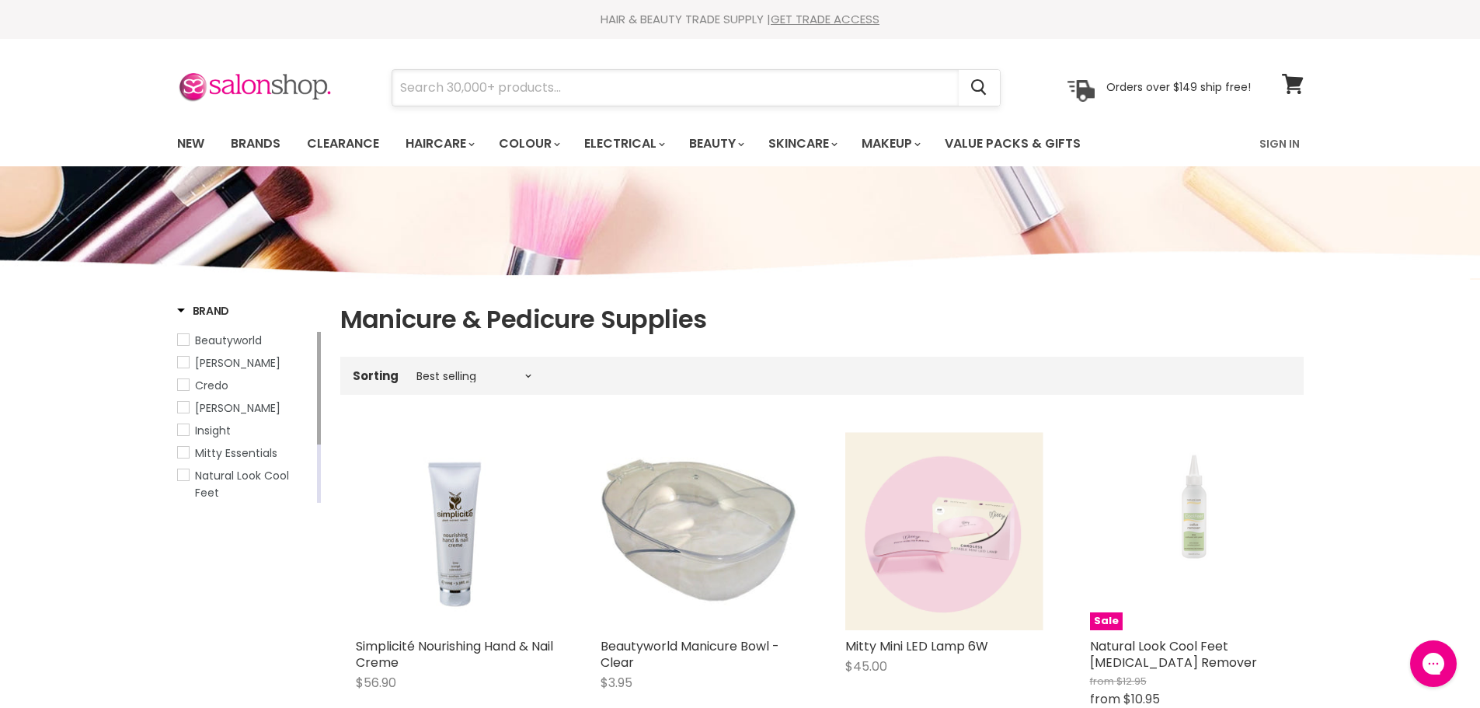
click at [451, 89] on input "Search" at bounding box center [675, 88] width 566 height 36
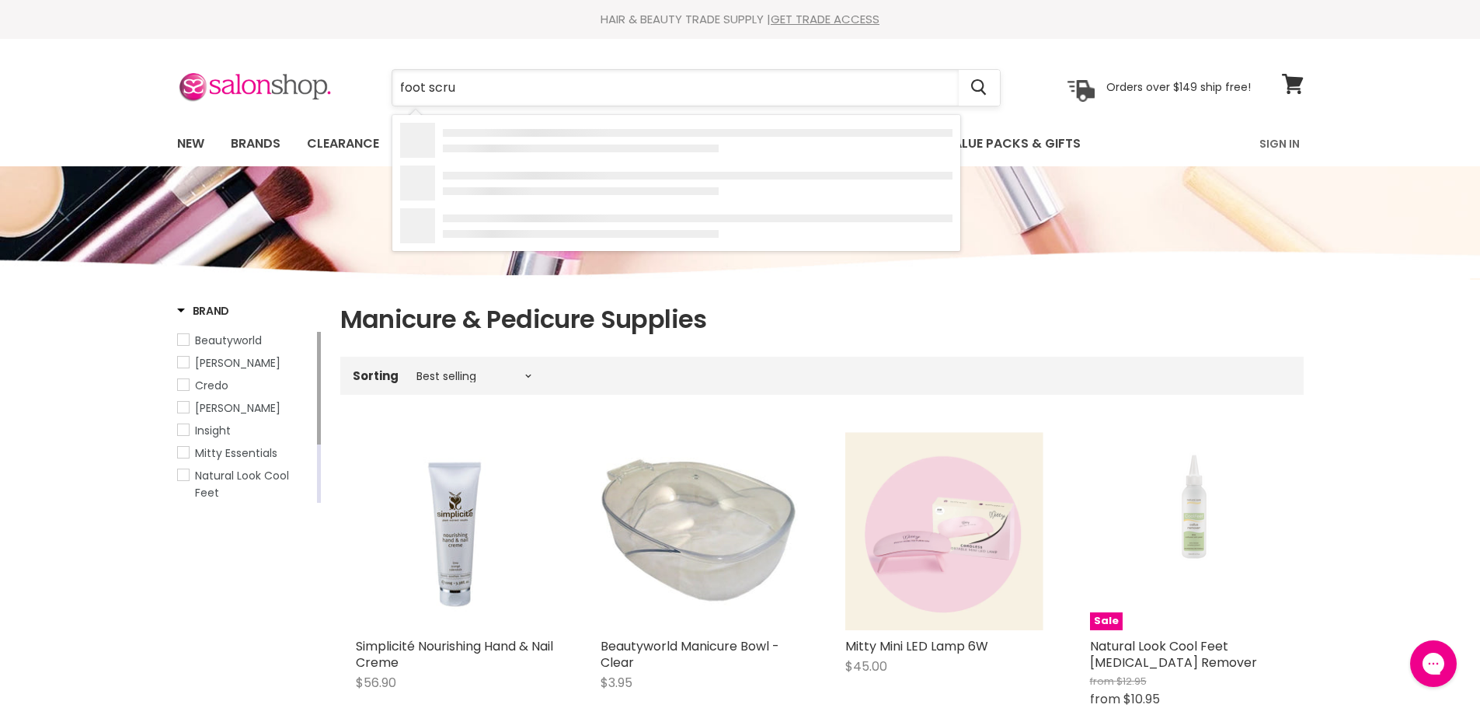
type input "foot scrub"
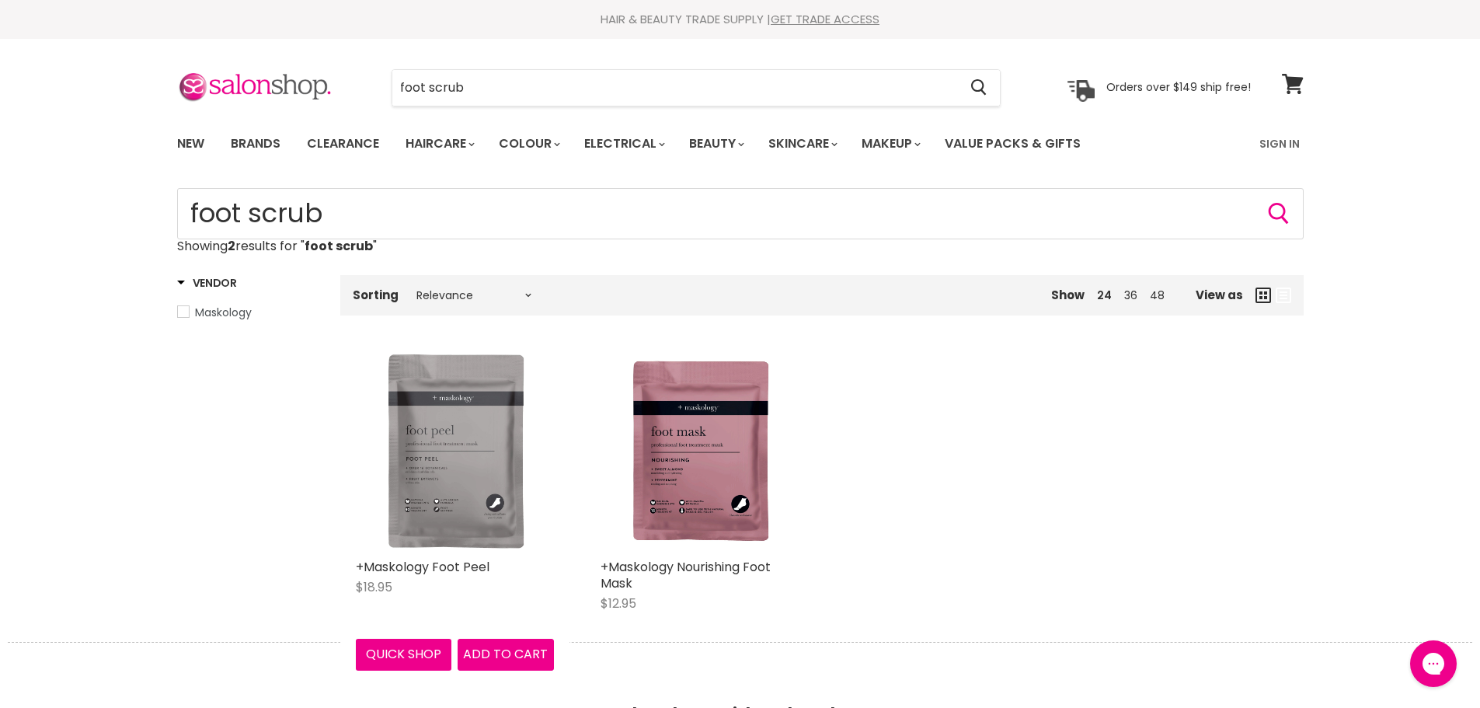
click at [443, 489] on img "Main content" at bounding box center [455, 452] width 198 height 198
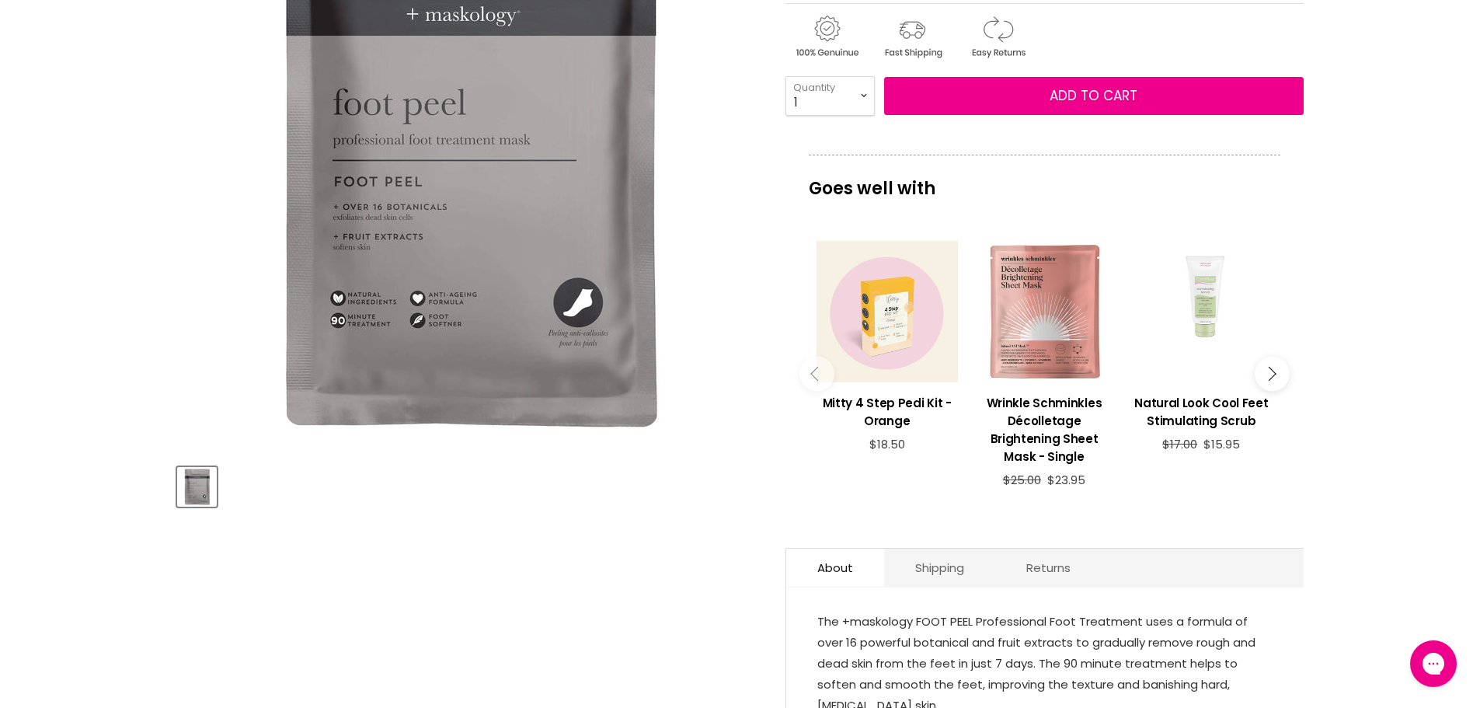
scroll to position [311, 0]
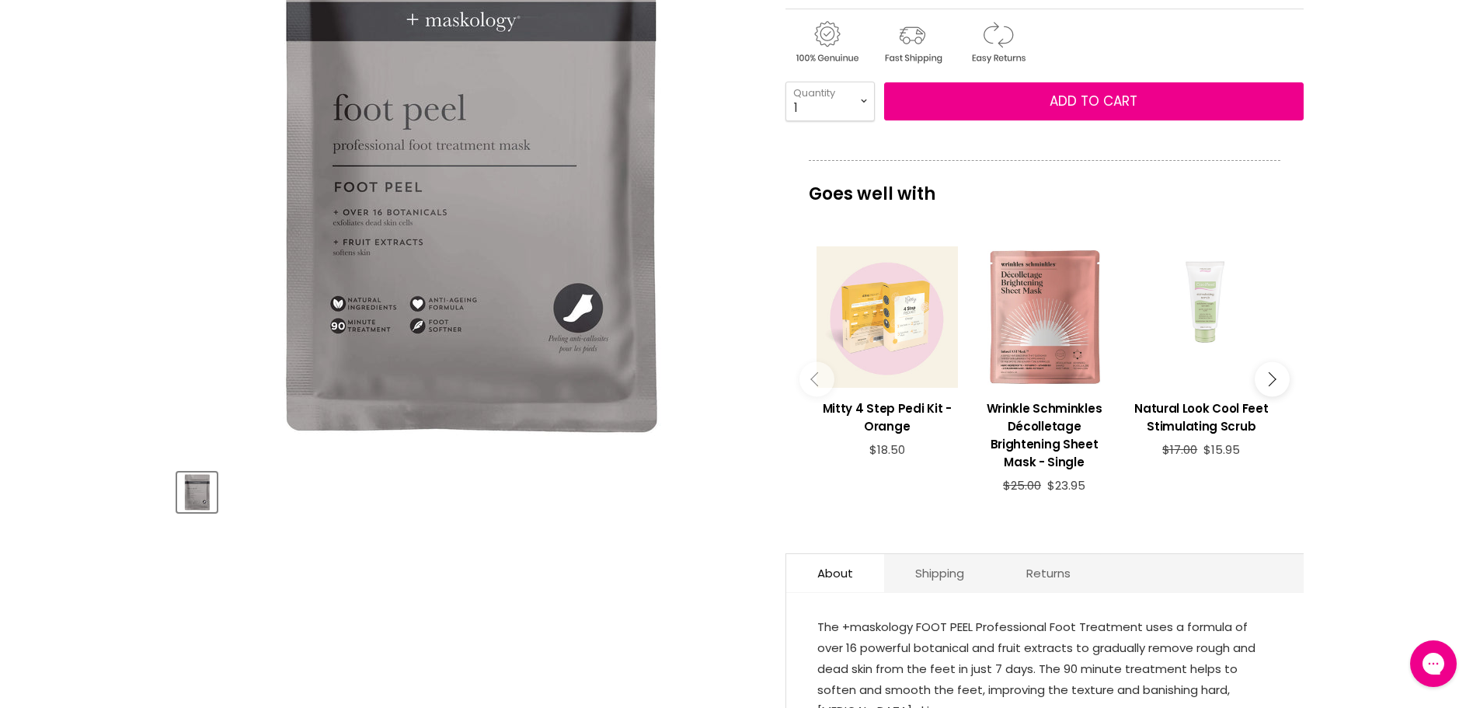
click at [896, 338] on div "Main content" at bounding box center [886, 316] width 141 height 141
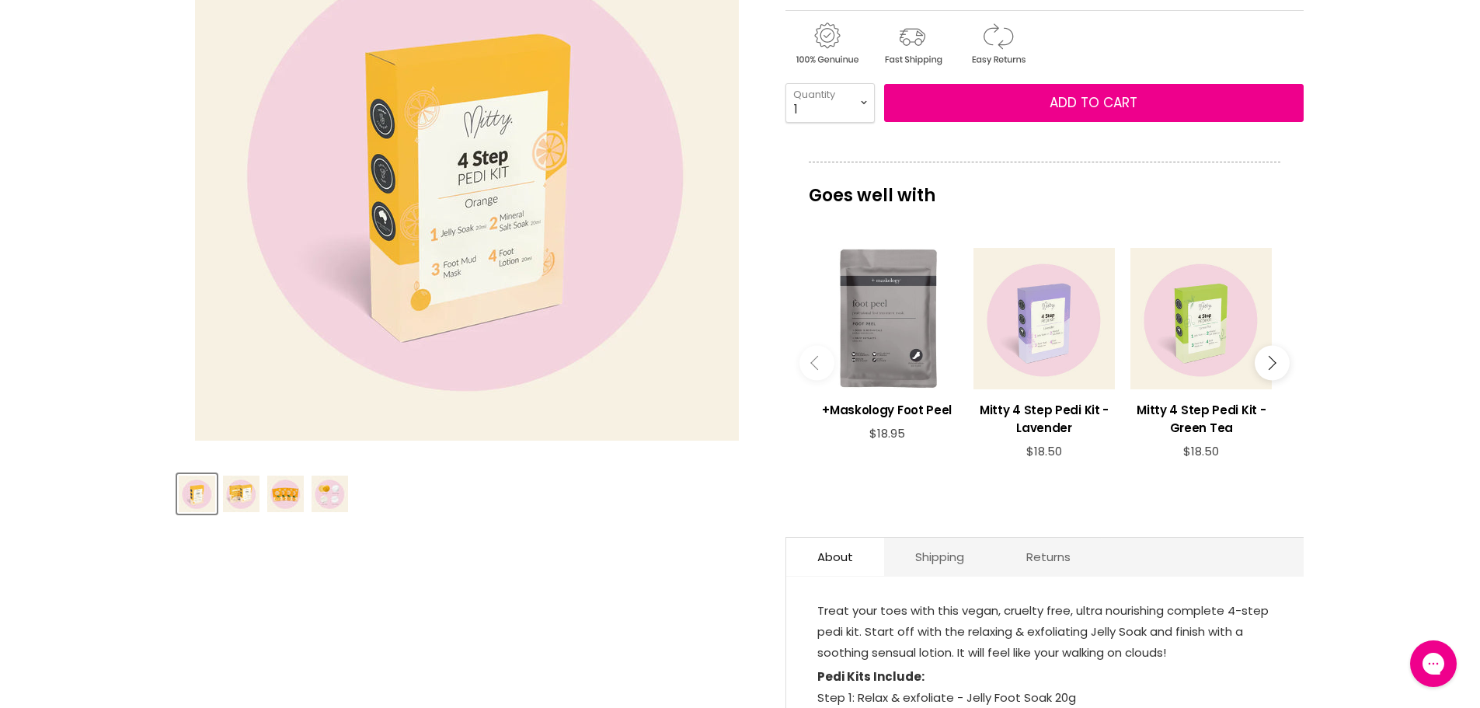
scroll to position [311, 0]
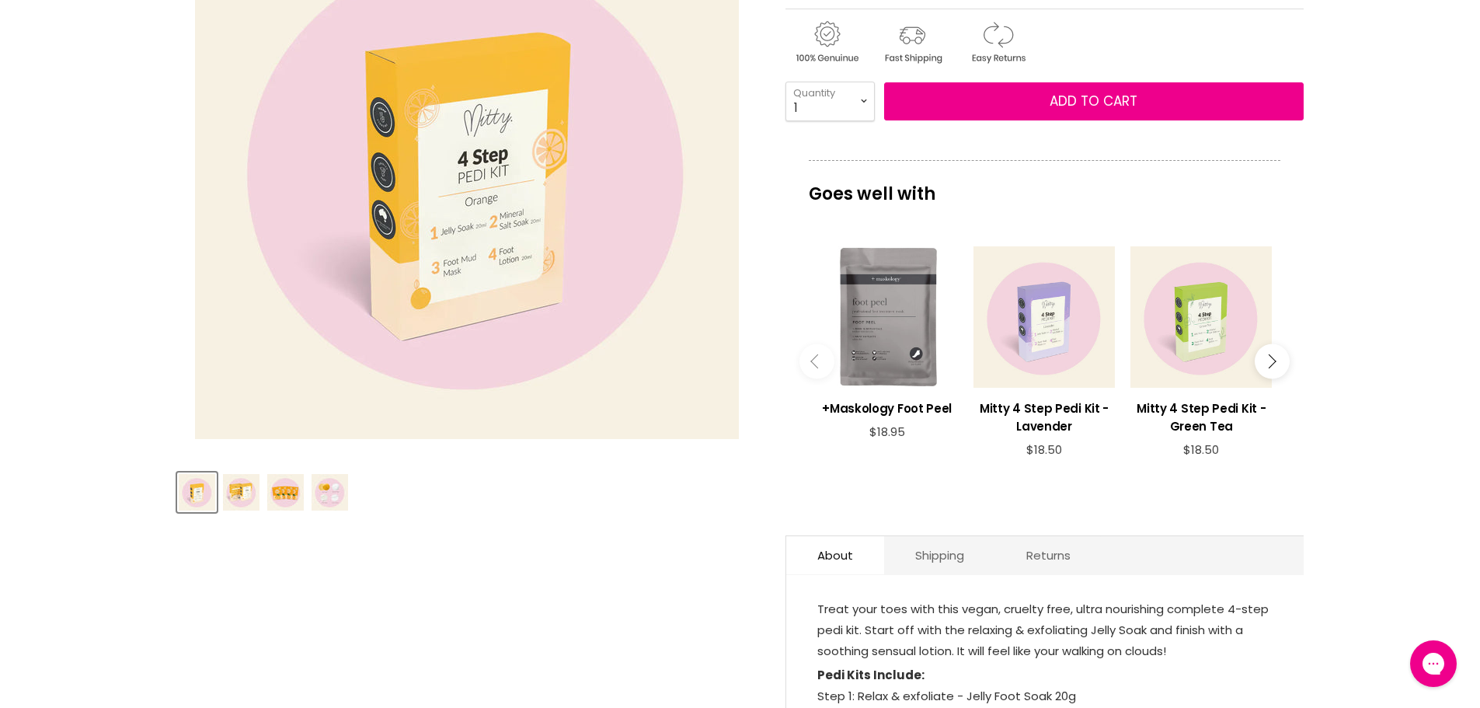
click at [1273, 359] on icon "Main content" at bounding box center [1269, 361] width 14 height 14
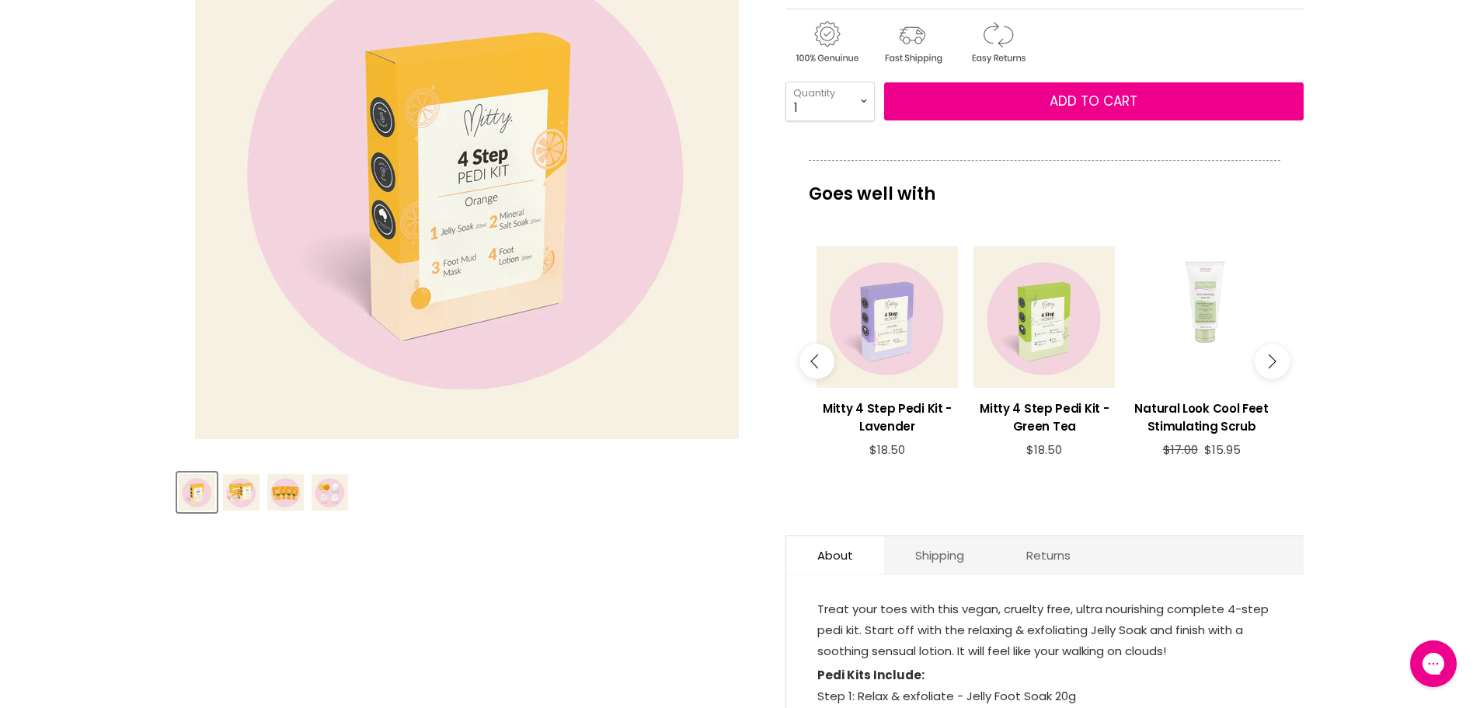
click at [284, 495] on img "Product thumbnails" at bounding box center [285, 492] width 37 height 37
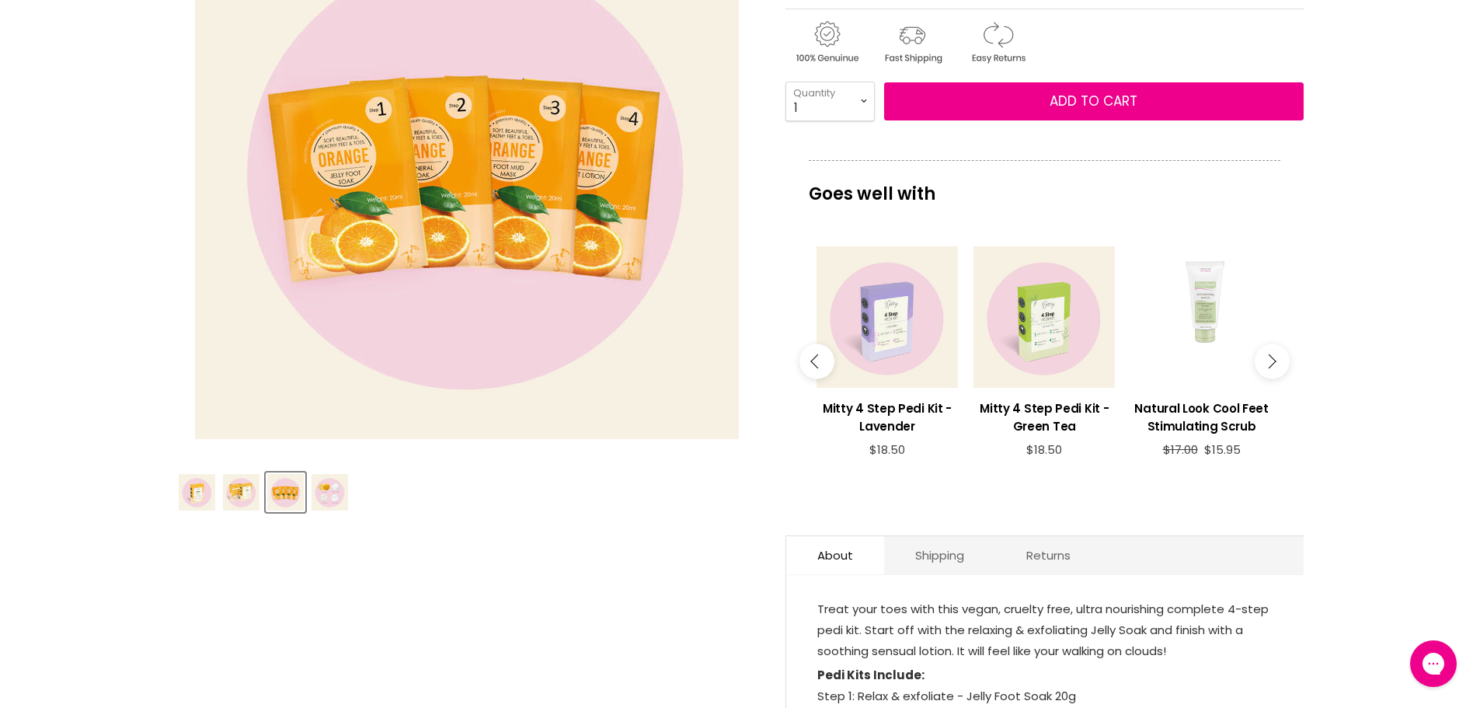
click at [328, 492] on img "Product thumbnails" at bounding box center [329, 492] width 37 height 37
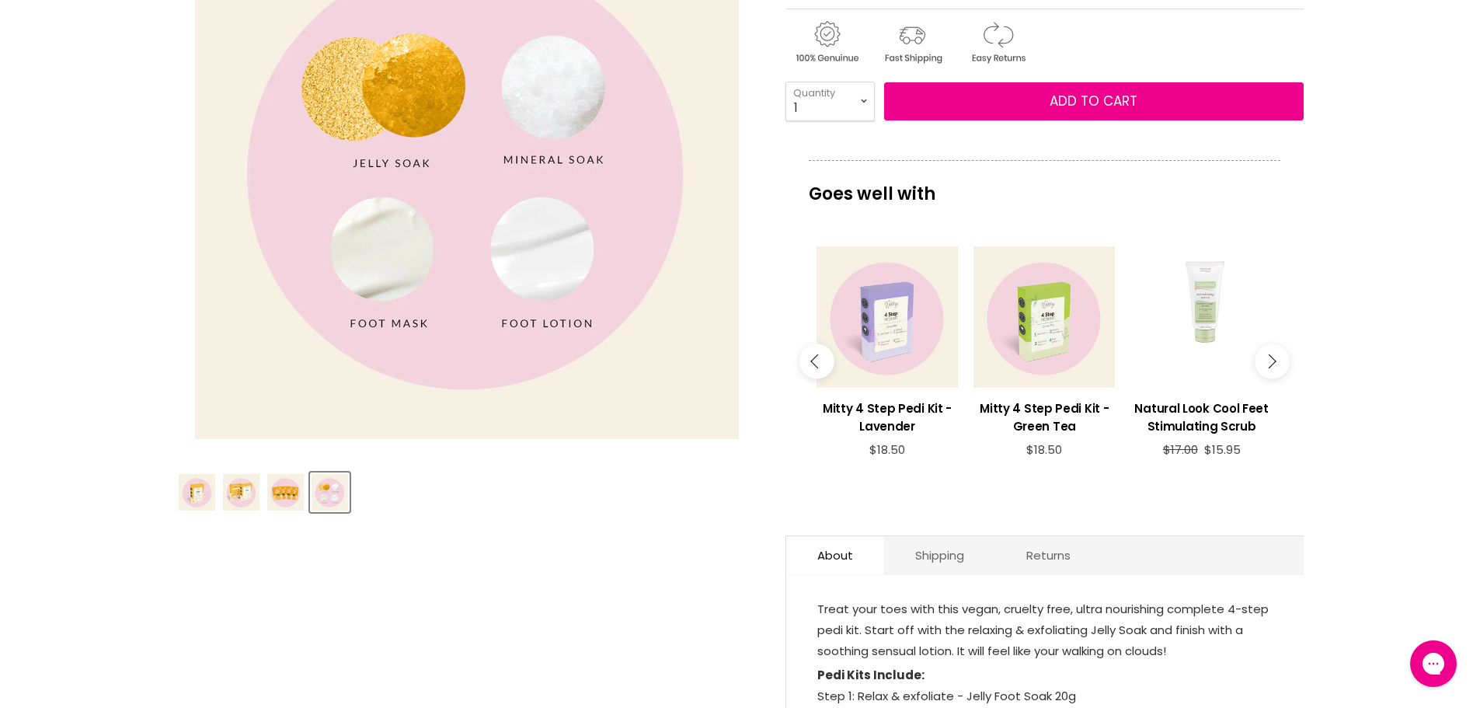
click at [1272, 364] on icon "Main content" at bounding box center [1269, 361] width 14 height 14
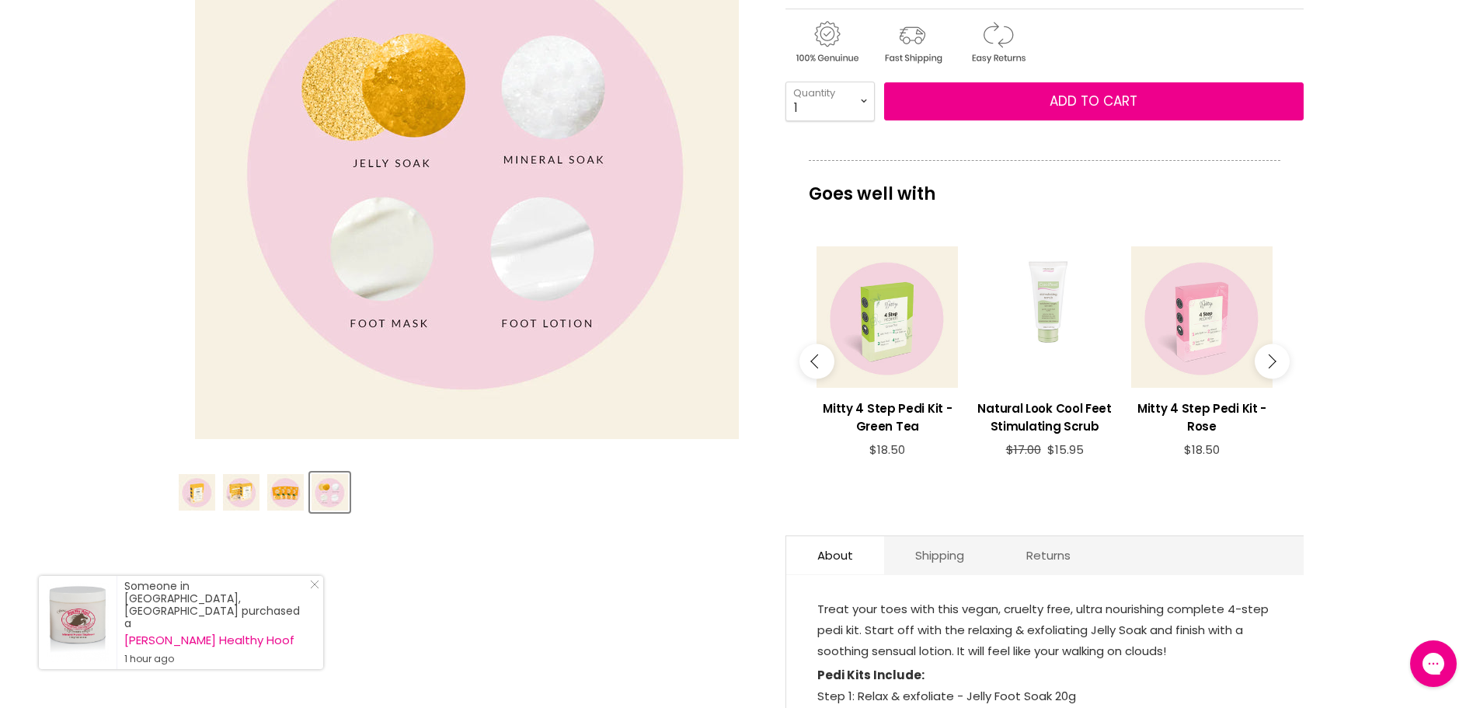
click at [1272, 364] on icon "Main content" at bounding box center [1269, 361] width 14 height 14
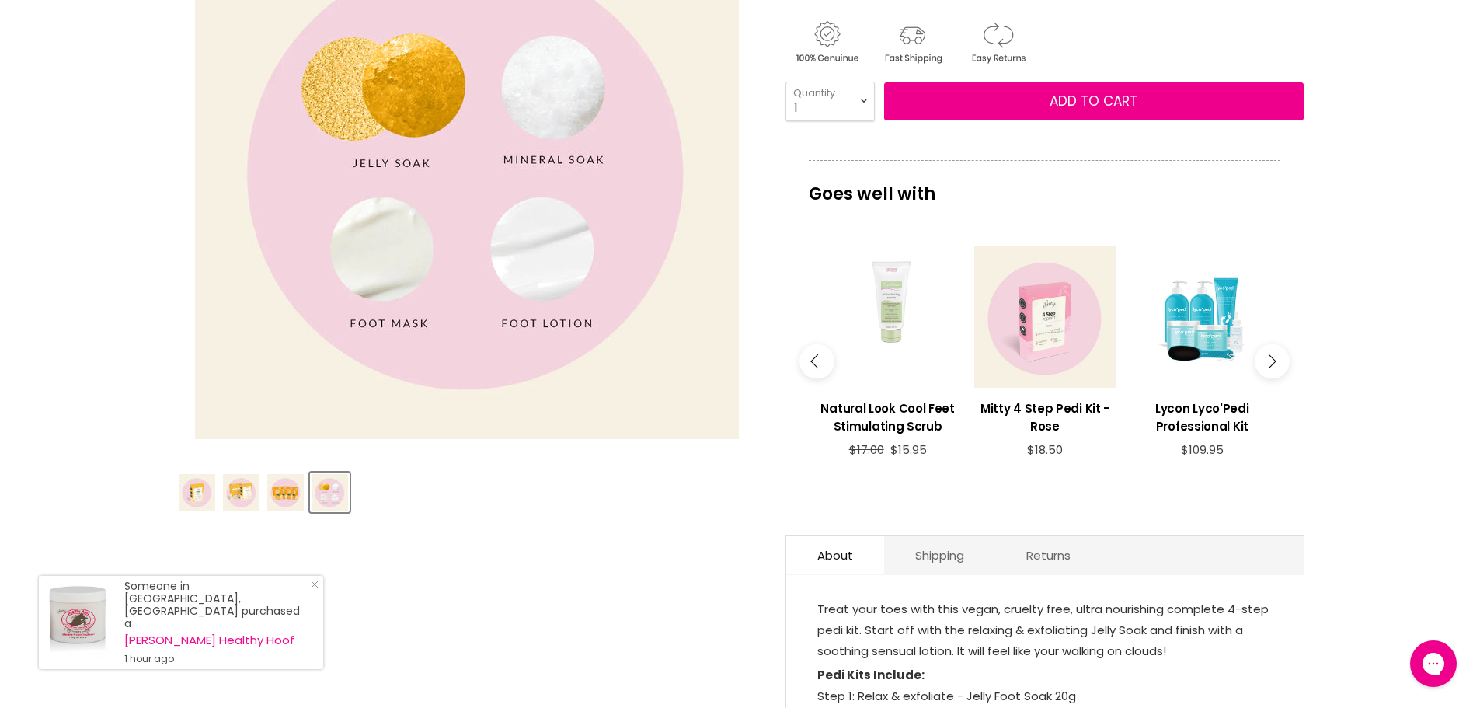
click at [1272, 364] on icon "Main content" at bounding box center [1269, 361] width 14 height 14
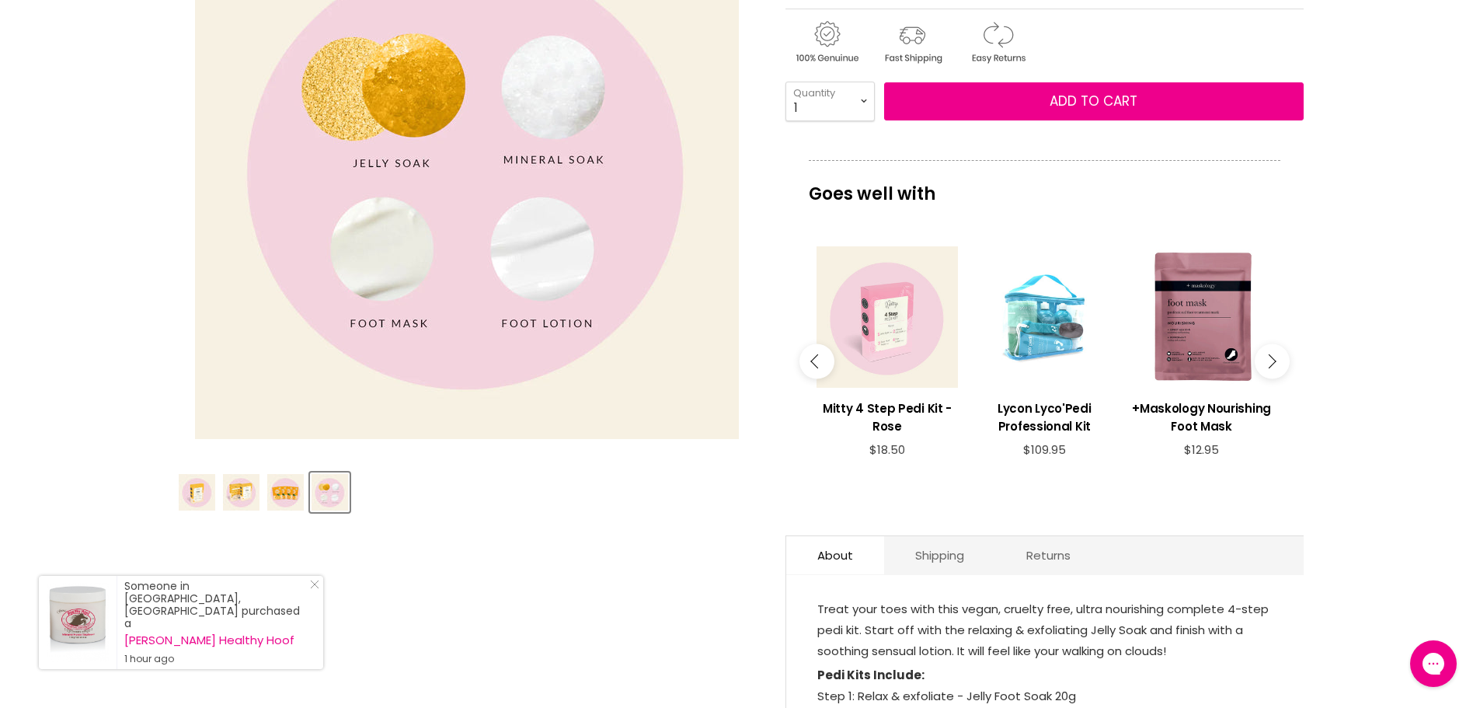
click at [1054, 328] on div "Main content" at bounding box center [1043, 316] width 141 height 141
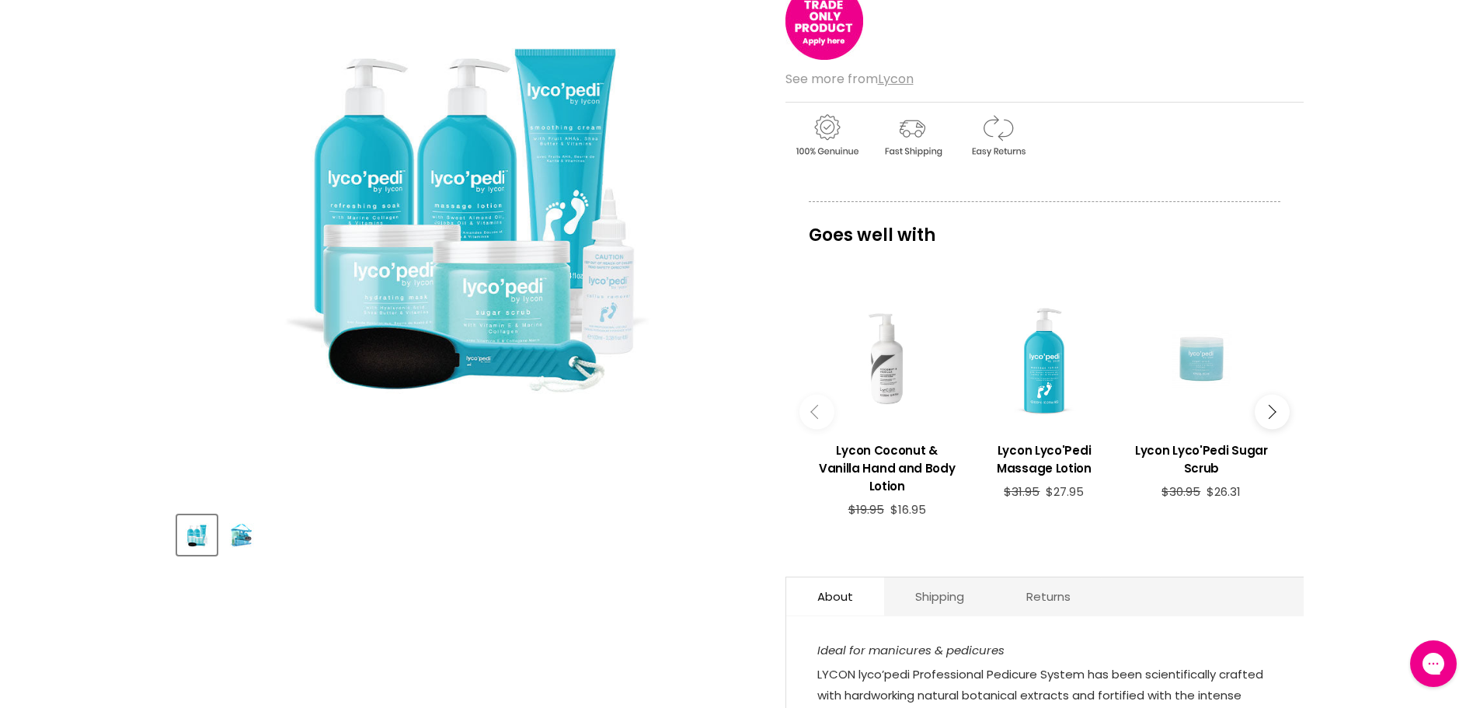
scroll to position [311, 0]
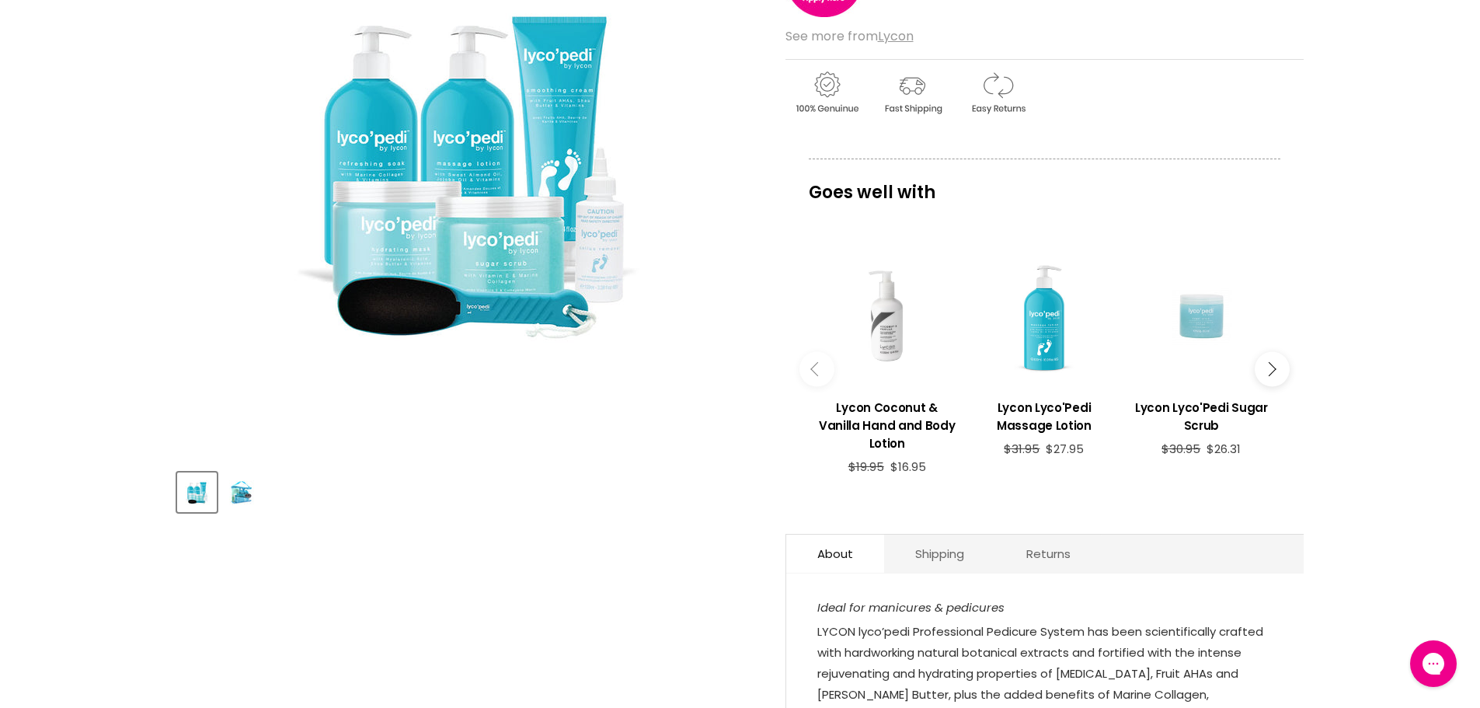
click at [1271, 362] on icon "Main content" at bounding box center [1269, 369] width 14 height 14
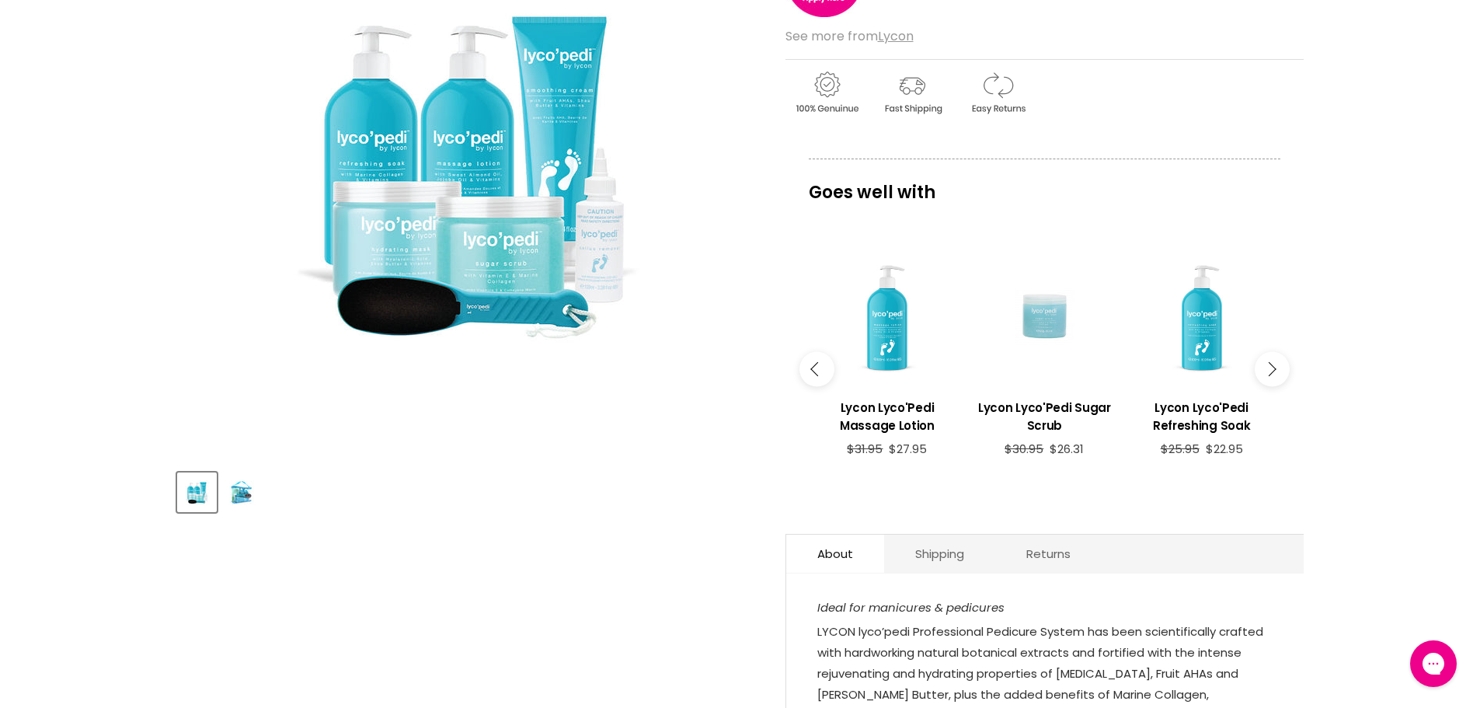
click at [1271, 362] on icon "Main content" at bounding box center [1269, 369] width 14 height 14
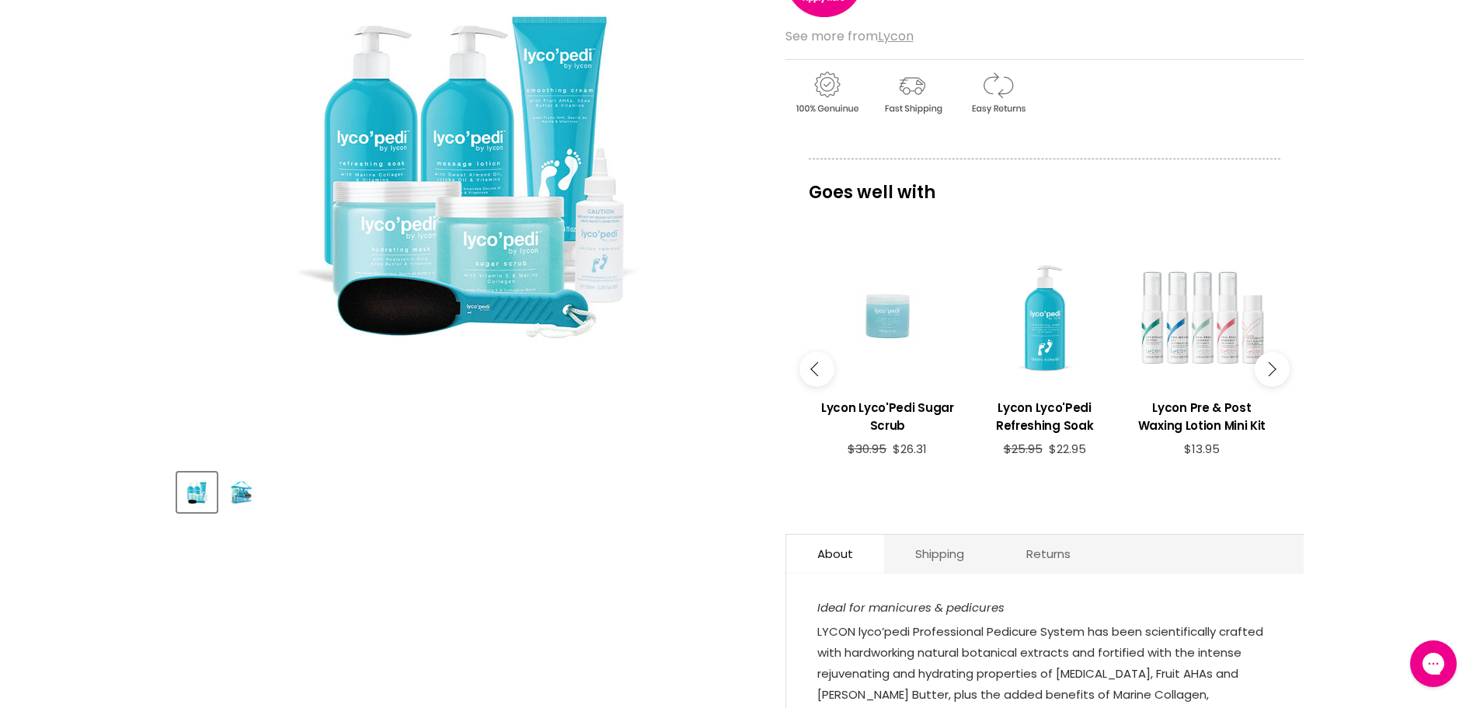
click at [1271, 362] on icon "Main content" at bounding box center [1269, 369] width 14 height 14
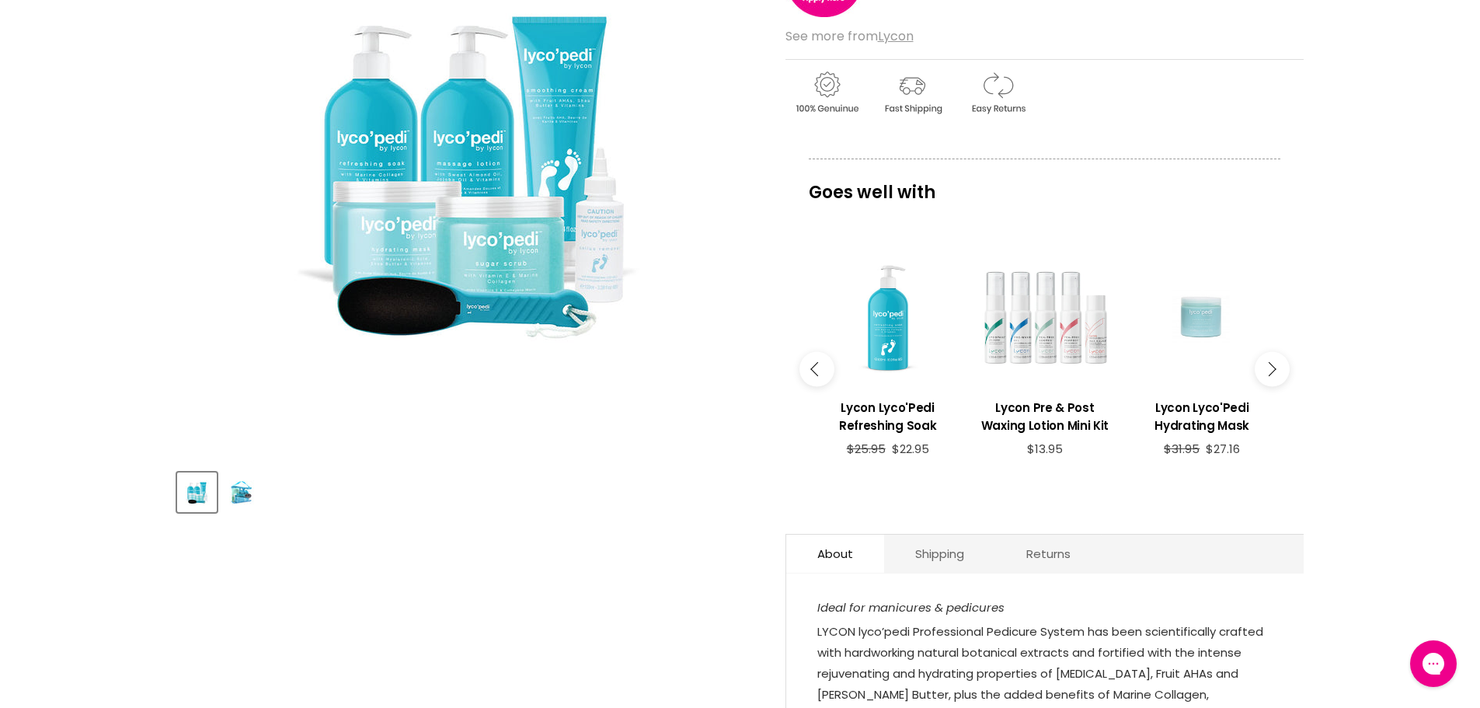
click at [1271, 362] on icon "Main content" at bounding box center [1269, 369] width 14 height 14
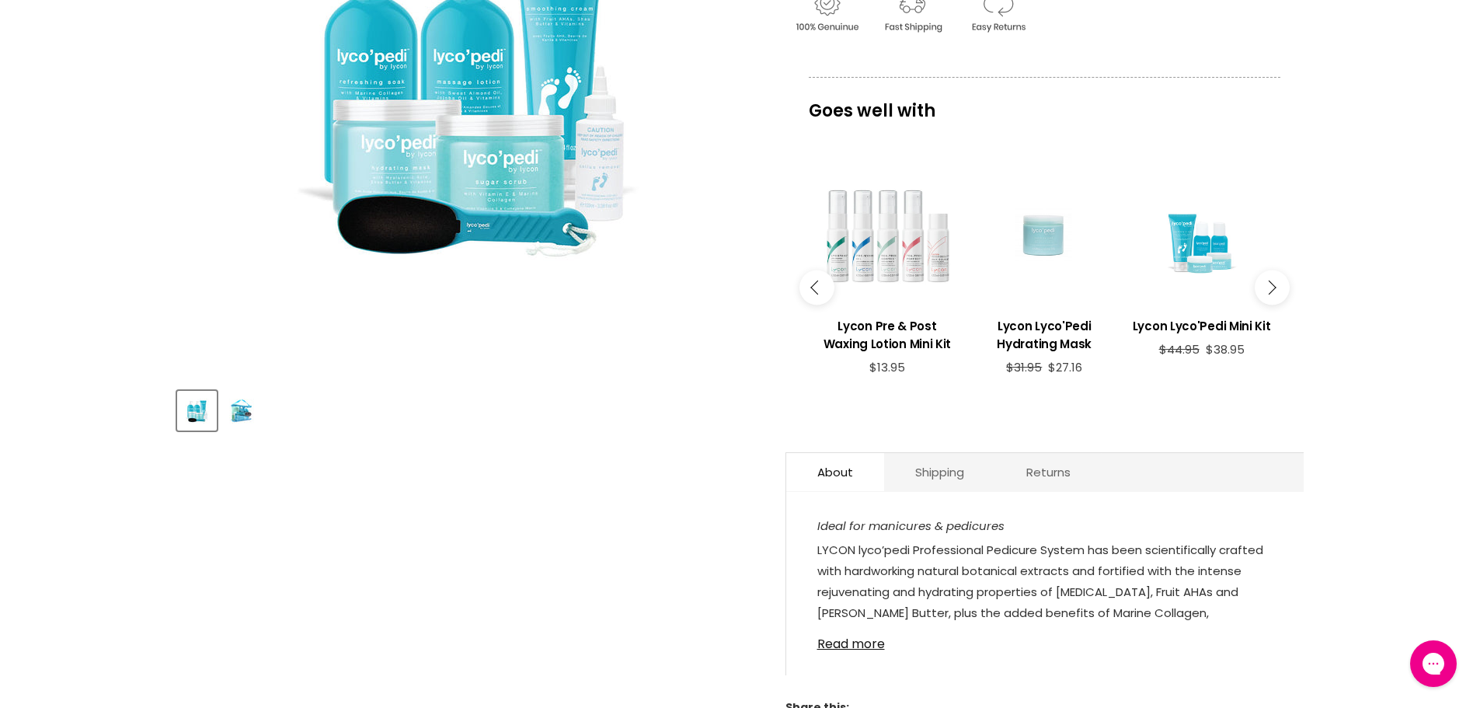
scroll to position [544, 0]
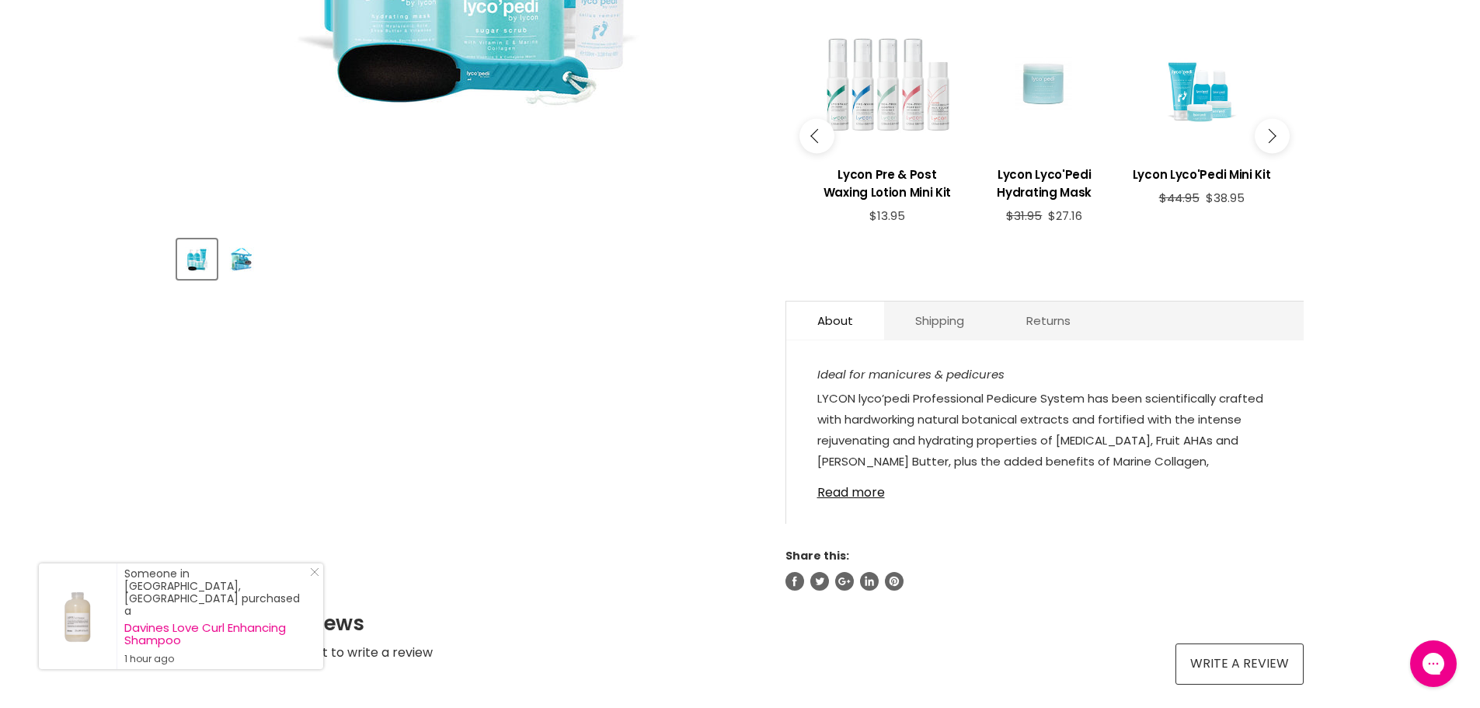
click at [1282, 129] on button "Main content" at bounding box center [1272, 135] width 35 height 35
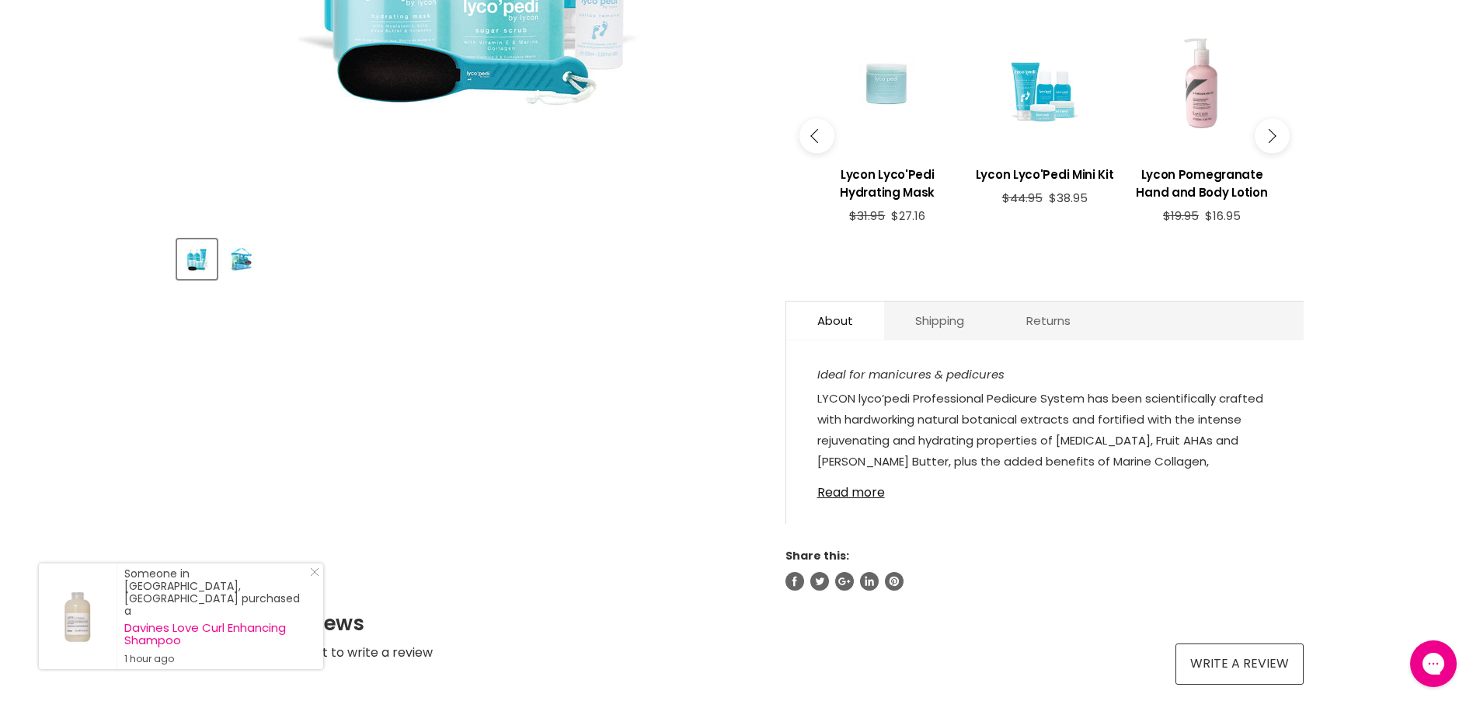
click at [1282, 129] on button "Main content" at bounding box center [1272, 135] width 35 height 35
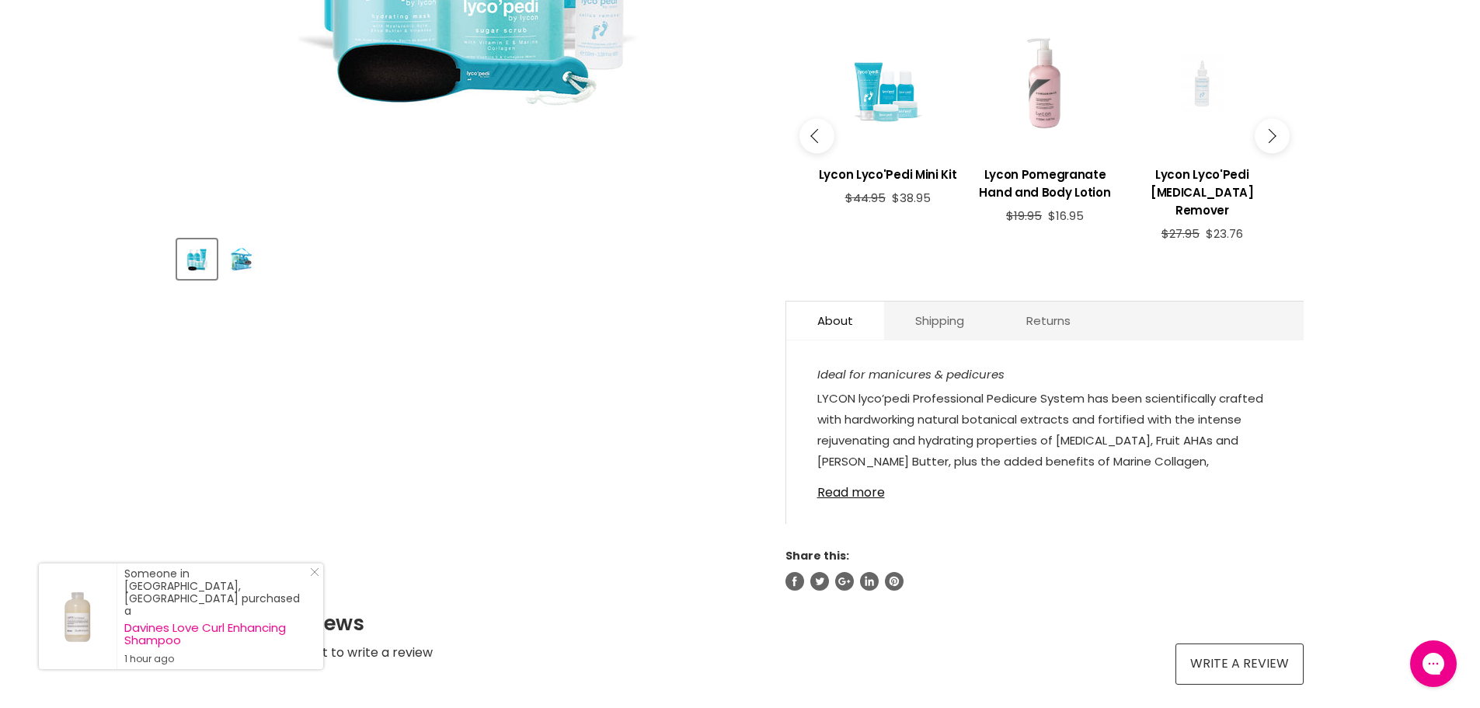
click at [1282, 129] on button "Main content" at bounding box center [1272, 135] width 35 height 35
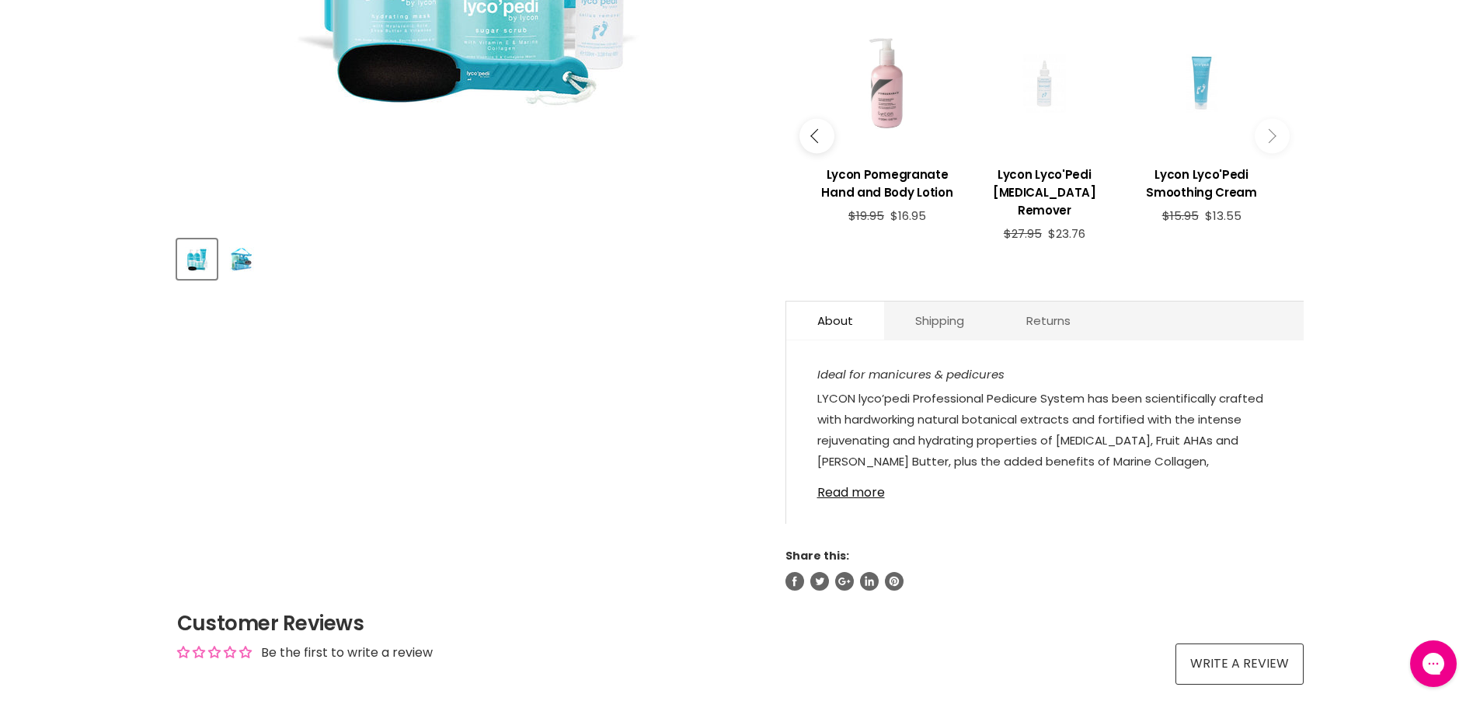
click at [1269, 129] on icon "Main content" at bounding box center [1269, 136] width 14 height 14
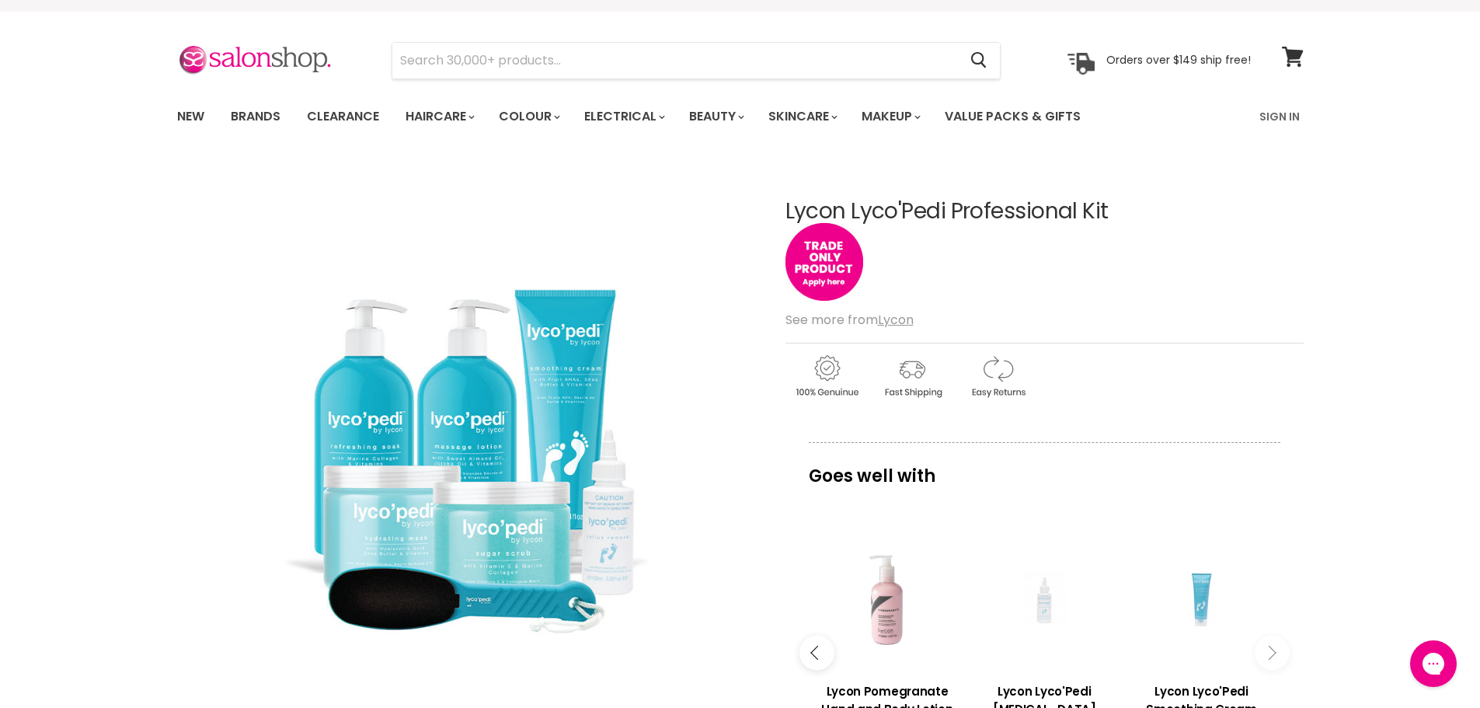
scroll to position [0, 0]
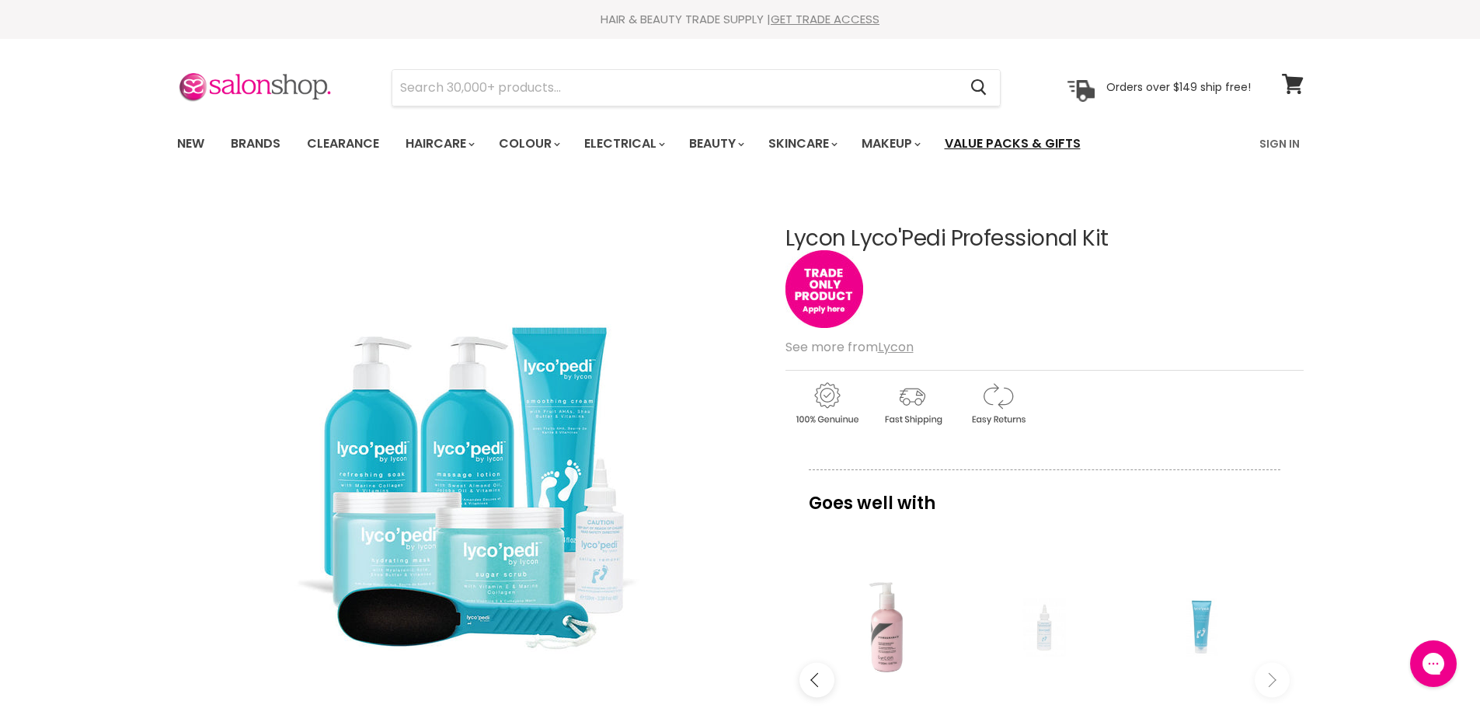
click at [1040, 143] on link "Value Packs & Gifts" at bounding box center [1012, 143] width 159 height 33
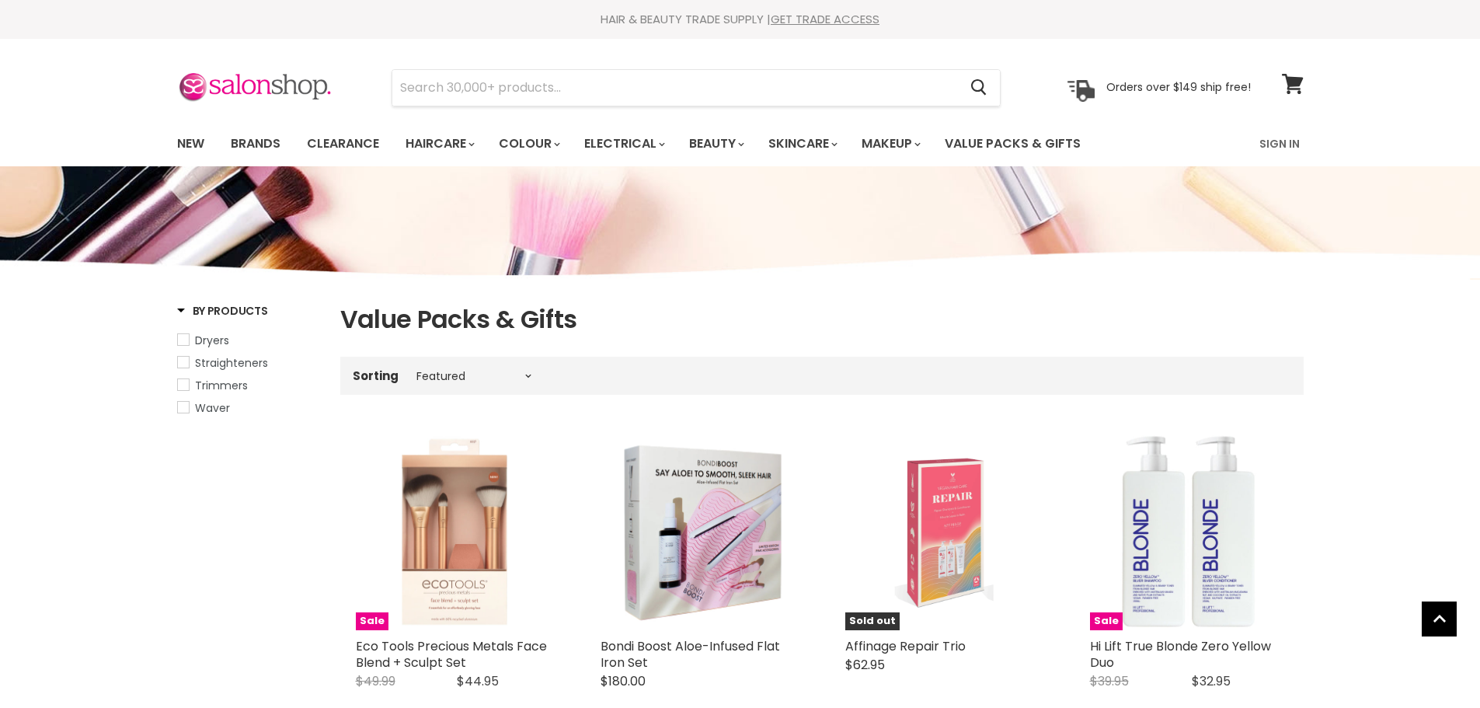
select select "manual"
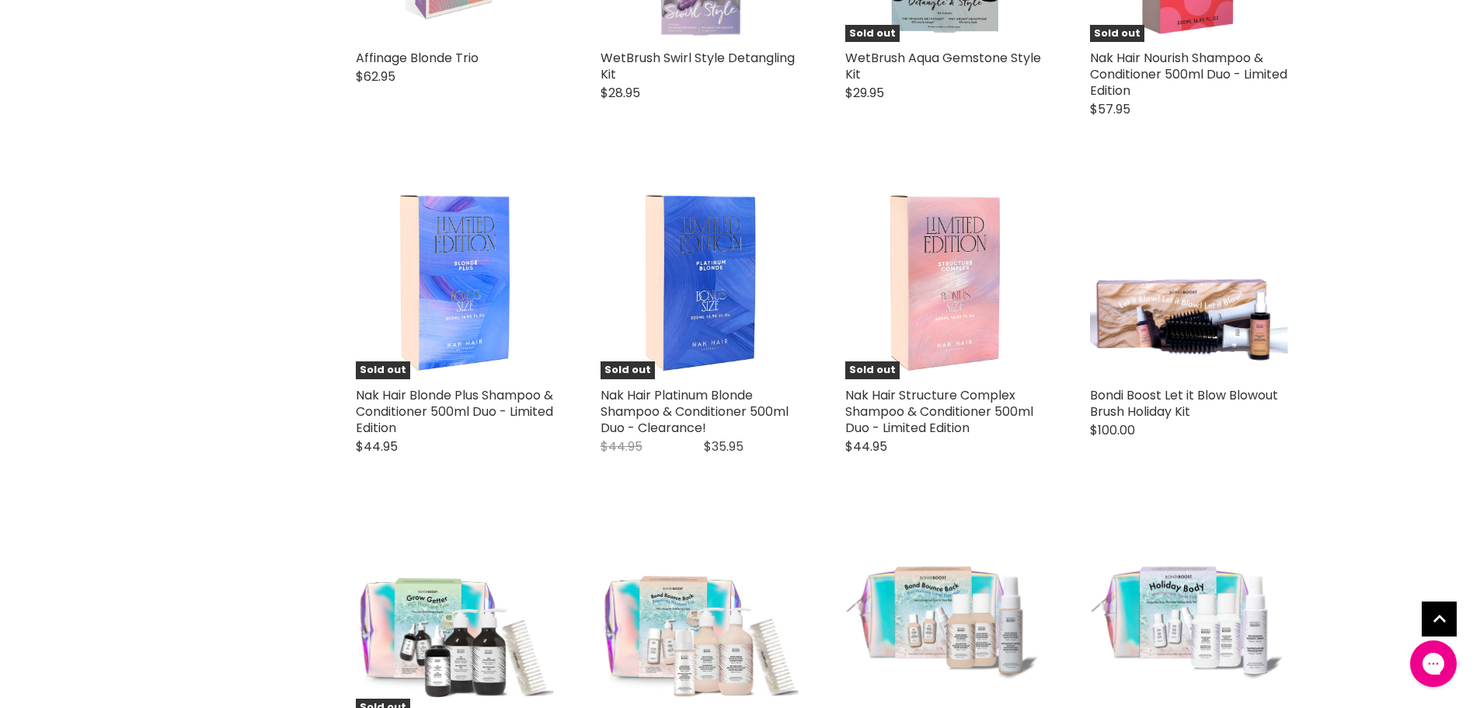
scroll to position [3496, 0]
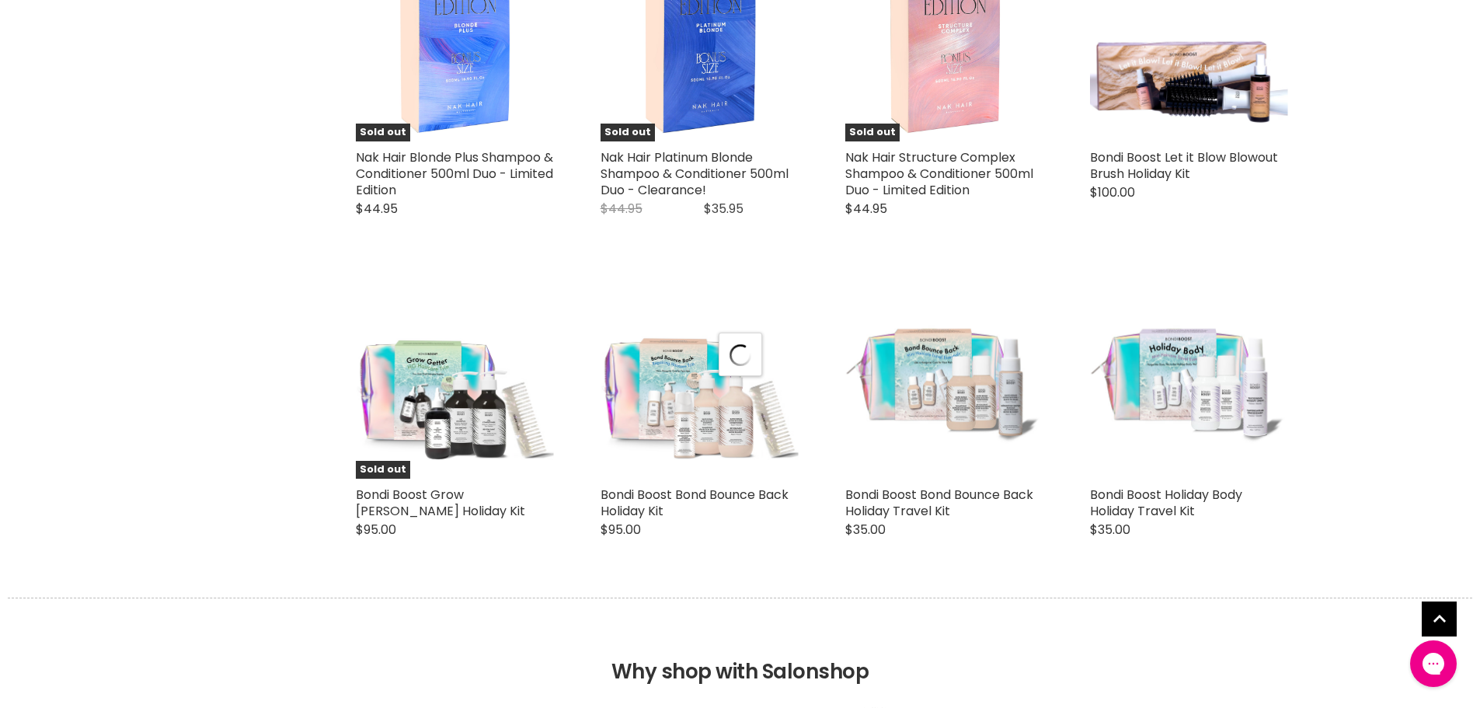
scroll to position [3729, 0]
select select "manual"
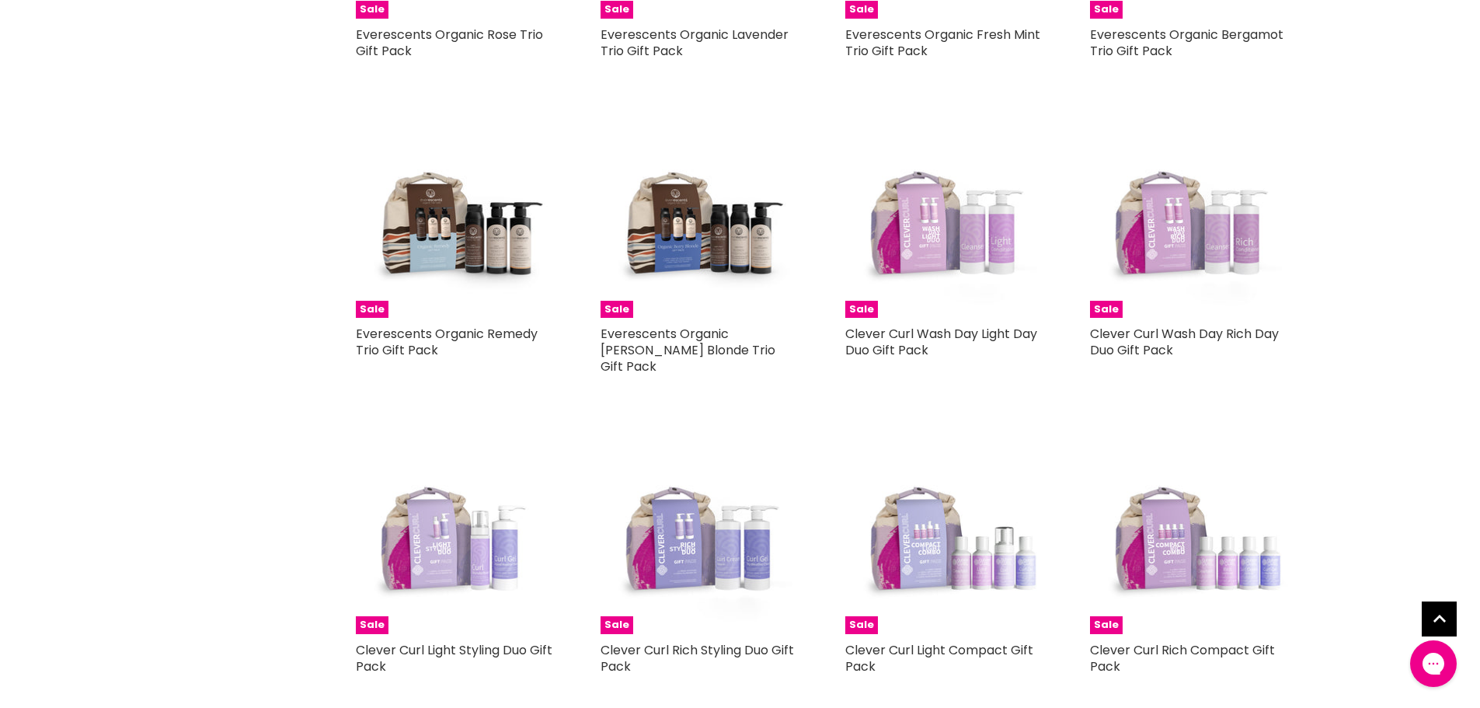
scroll to position [7457, 0]
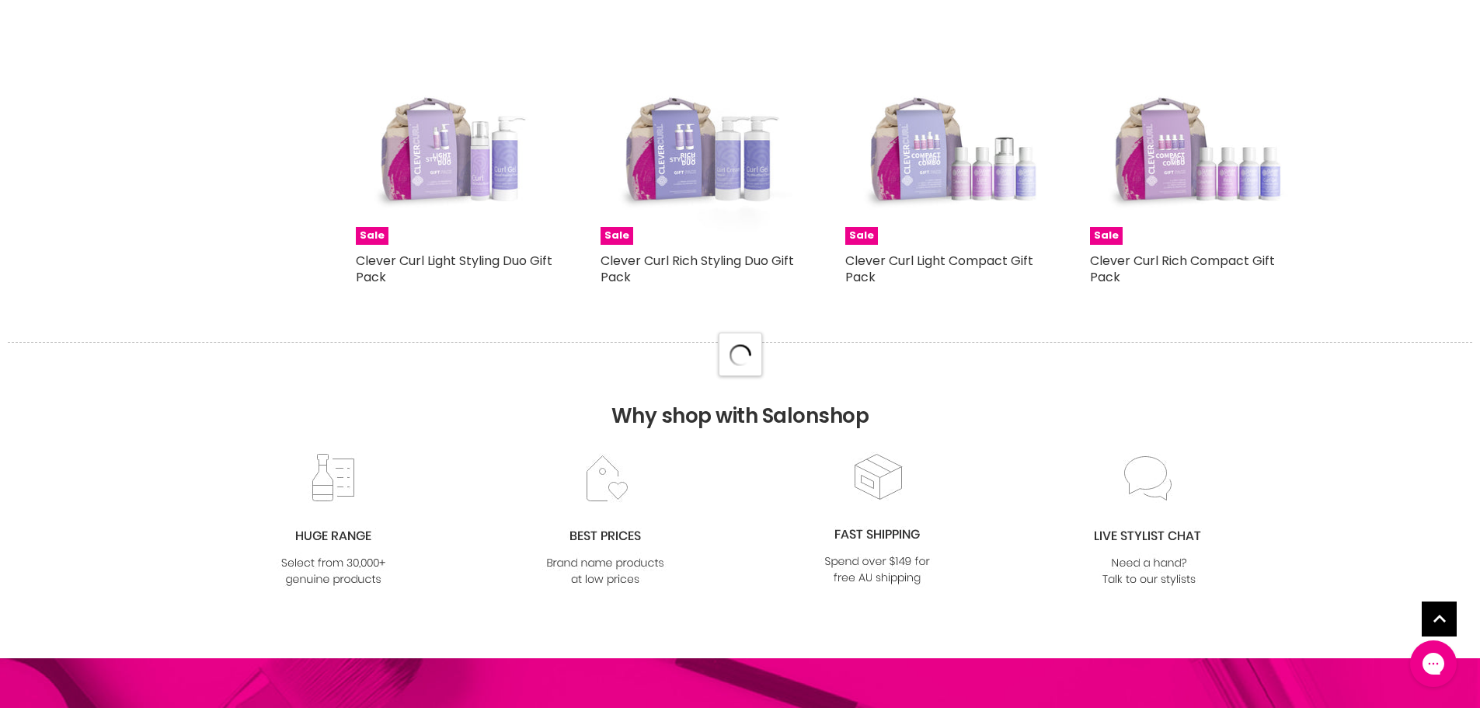
select select "manual"
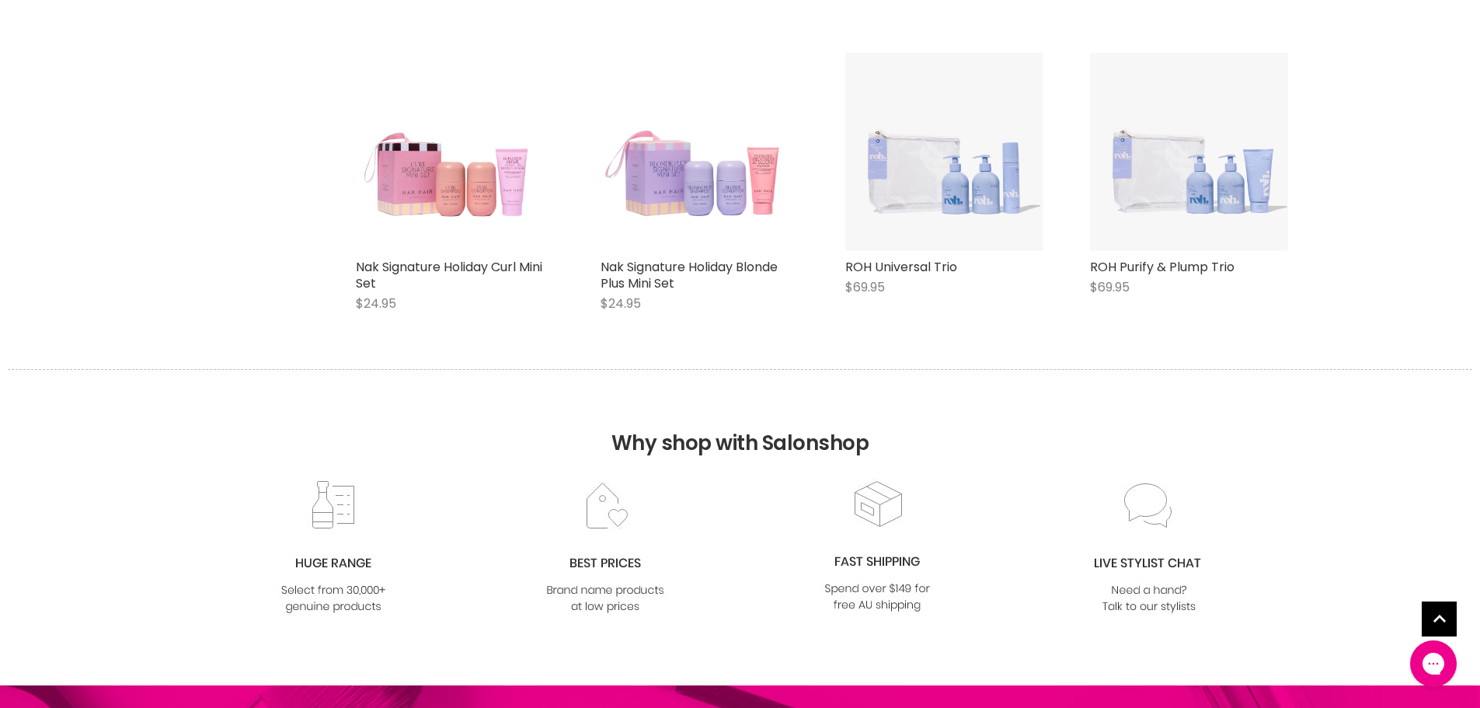
scroll to position [11419, 0]
